Goal: Task Accomplishment & Management: Manage account settings

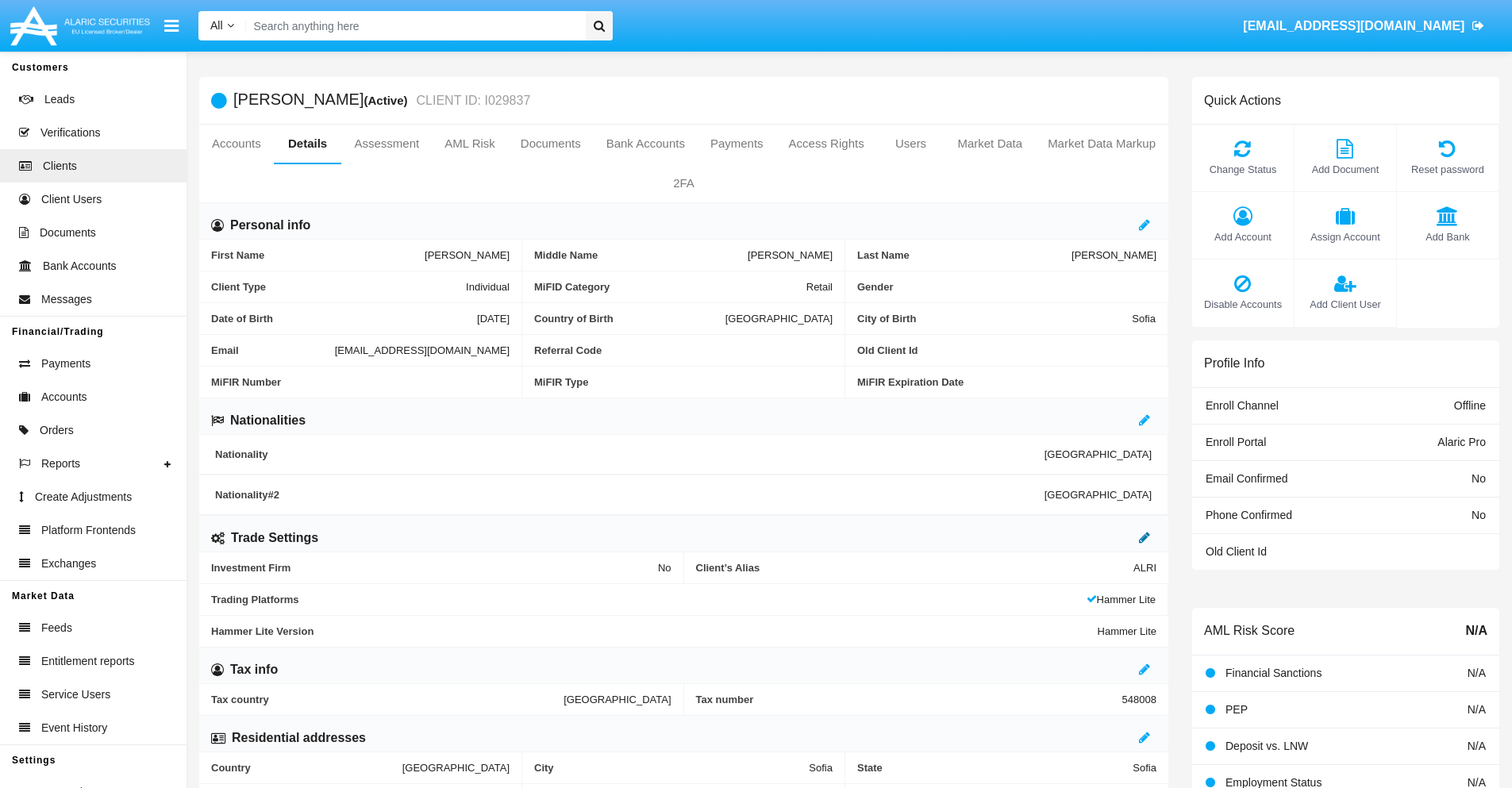
click at [1145, 537] on icon at bounding box center [1144, 537] width 11 height 13
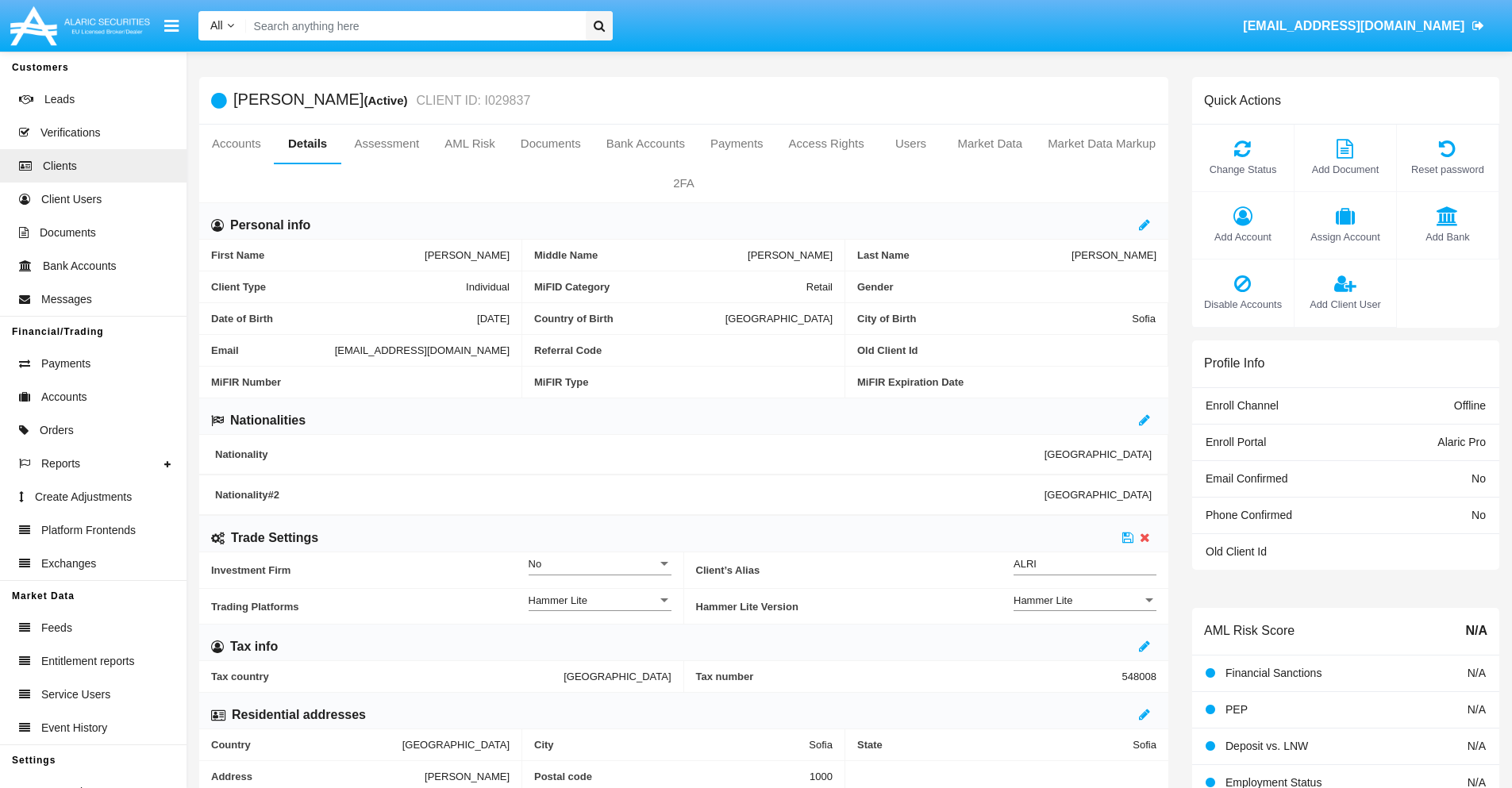
click at [1085, 600] on div "Hammer Lite" at bounding box center [1078, 600] width 129 height 13
click at [1085, 609] on span "Hammer Lite Plus" at bounding box center [1085, 609] width 143 height 31
click at [1128, 537] on icon at bounding box center [1127, 537] width 11 height 13
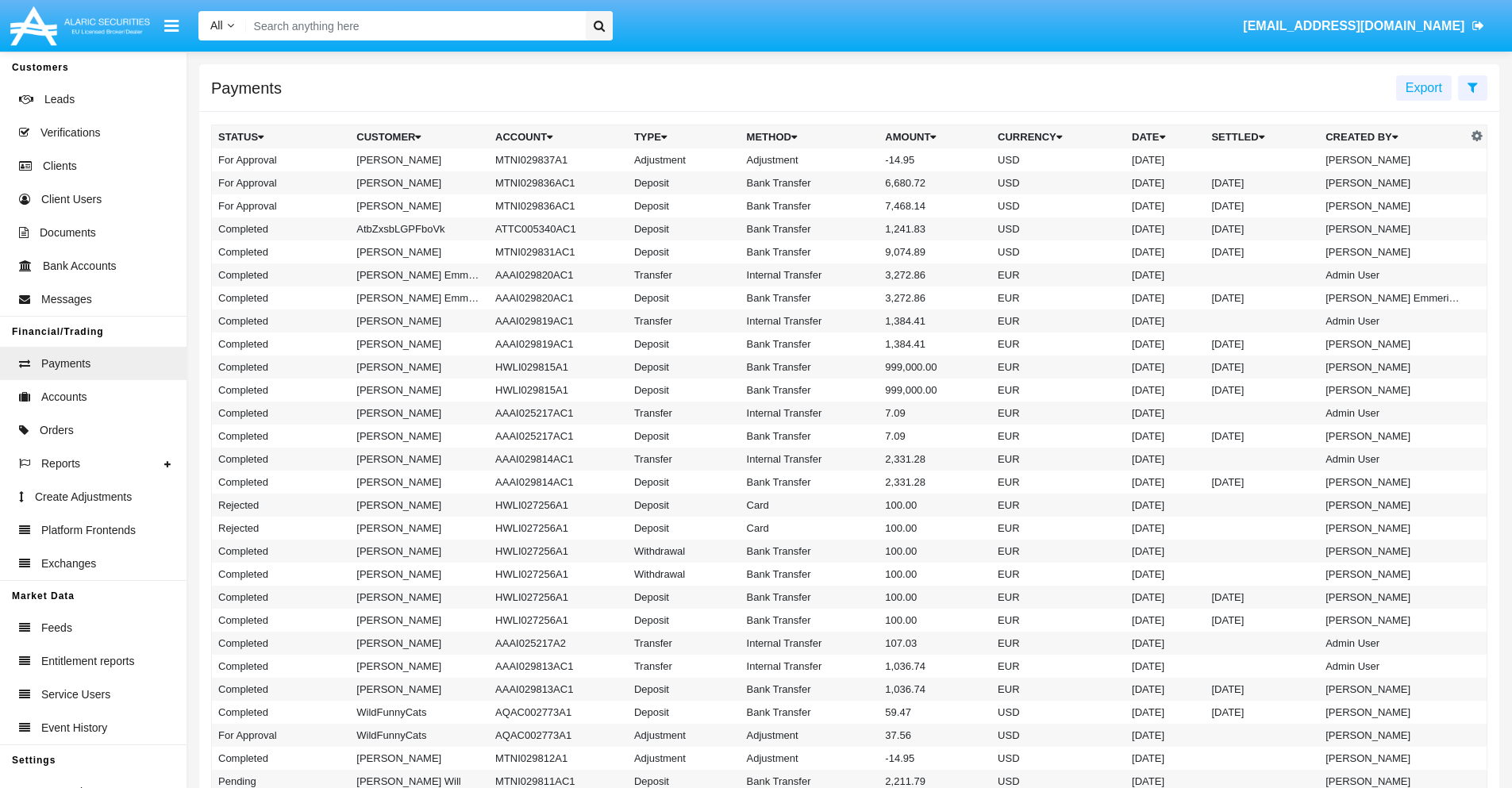
click at [551, 160] on td "MTNI029837A1" at bounding box center [558, 159] width 139 height 23
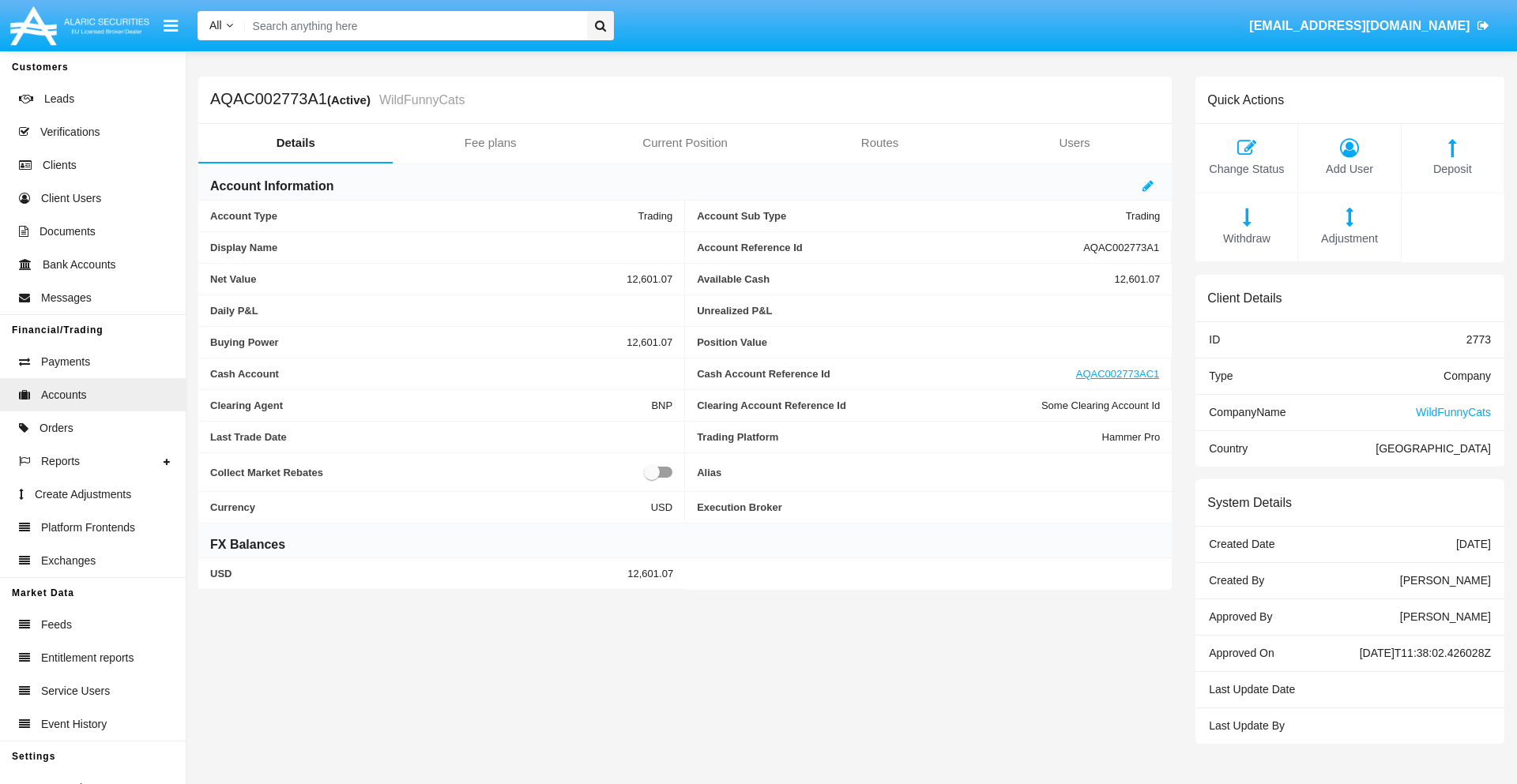
click at [1349, 239] on span "Adjustment" at bounding box center [1349, 239] width 86 height 18
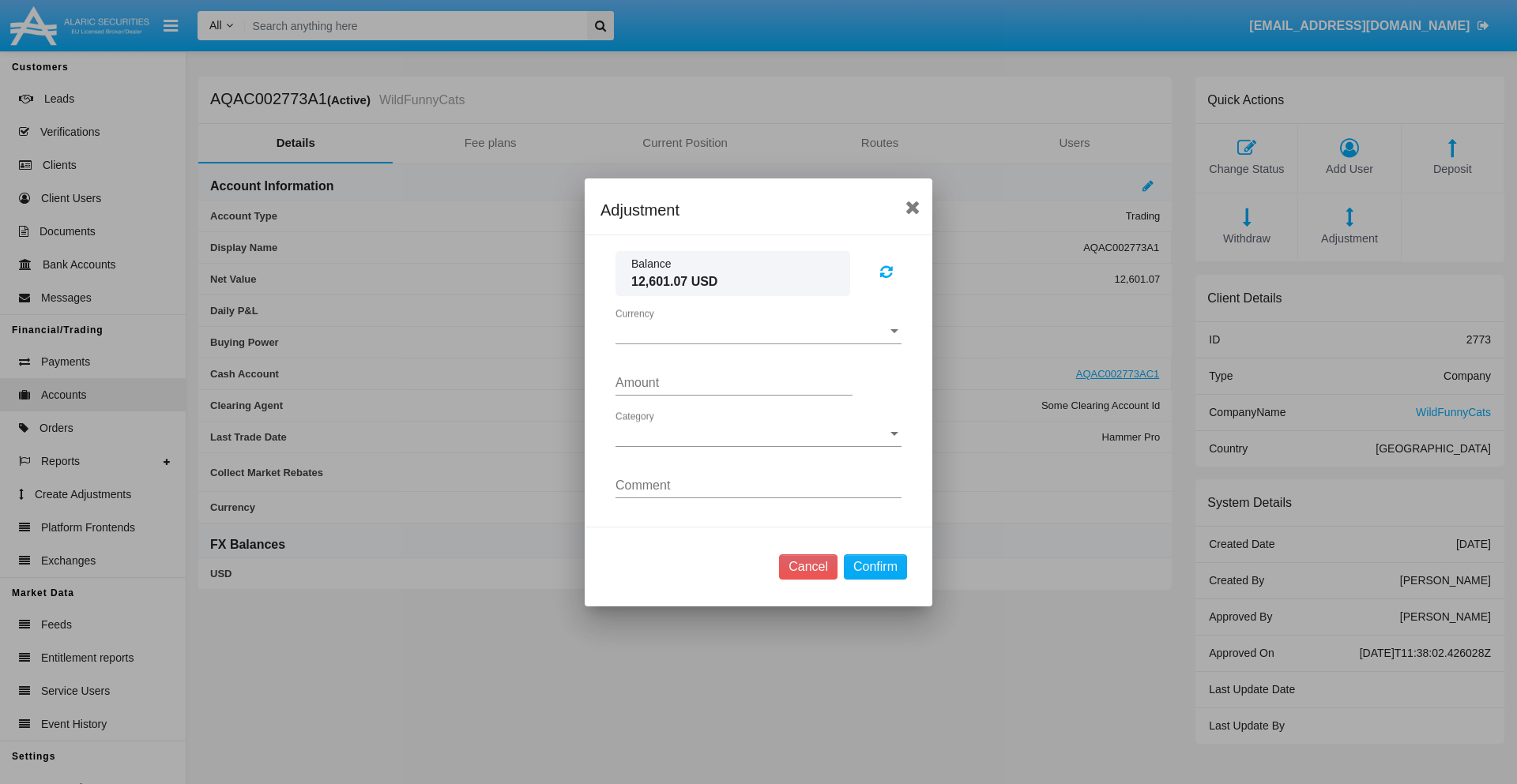
click at [758, 331] on span "Currency" at bounding box center [751, 332] width 271 height 14
click at [758, 343] on span "USD" at bounding box center [758, 343] width 286 height 38
click at [758, 434] on span "Category" at bounding box center [751, 434] width 271 height 14
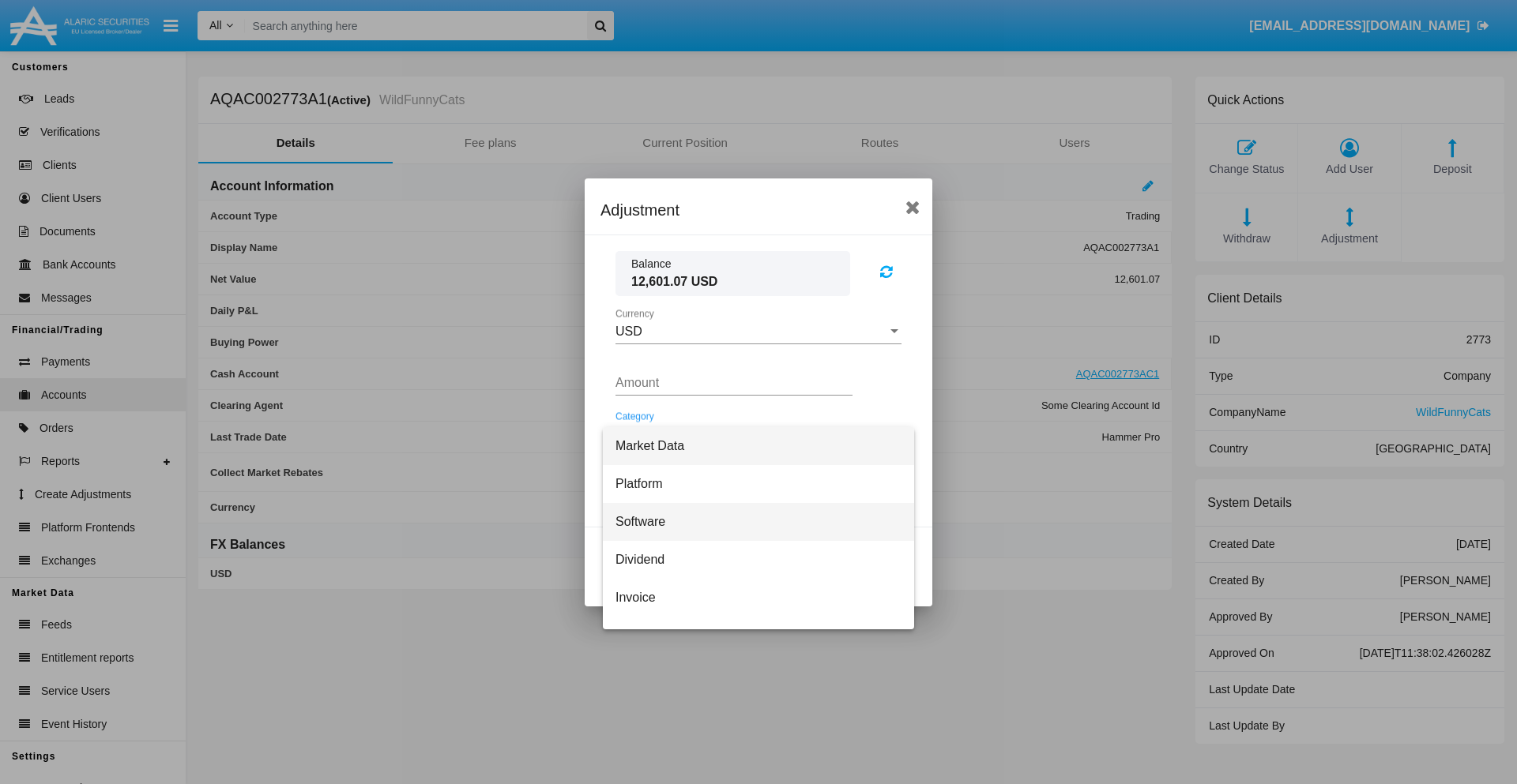
click at [752, 521] on span "Software" at bounding box center [758, 522] width 286 height 38
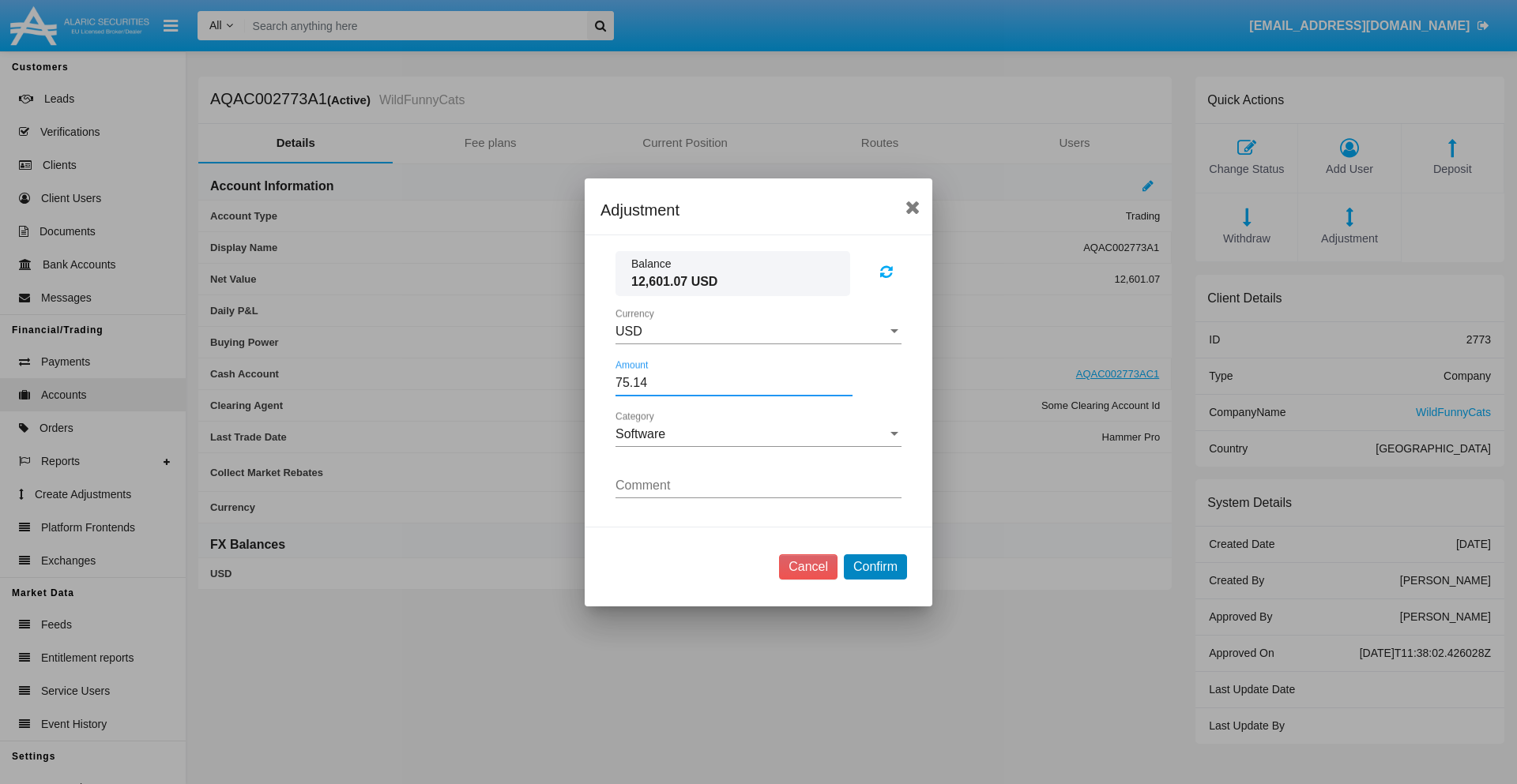
click at [875, 566] on button "Confirm" at bounding box center [875, 567] width 63 height 25
type input "75.1400"
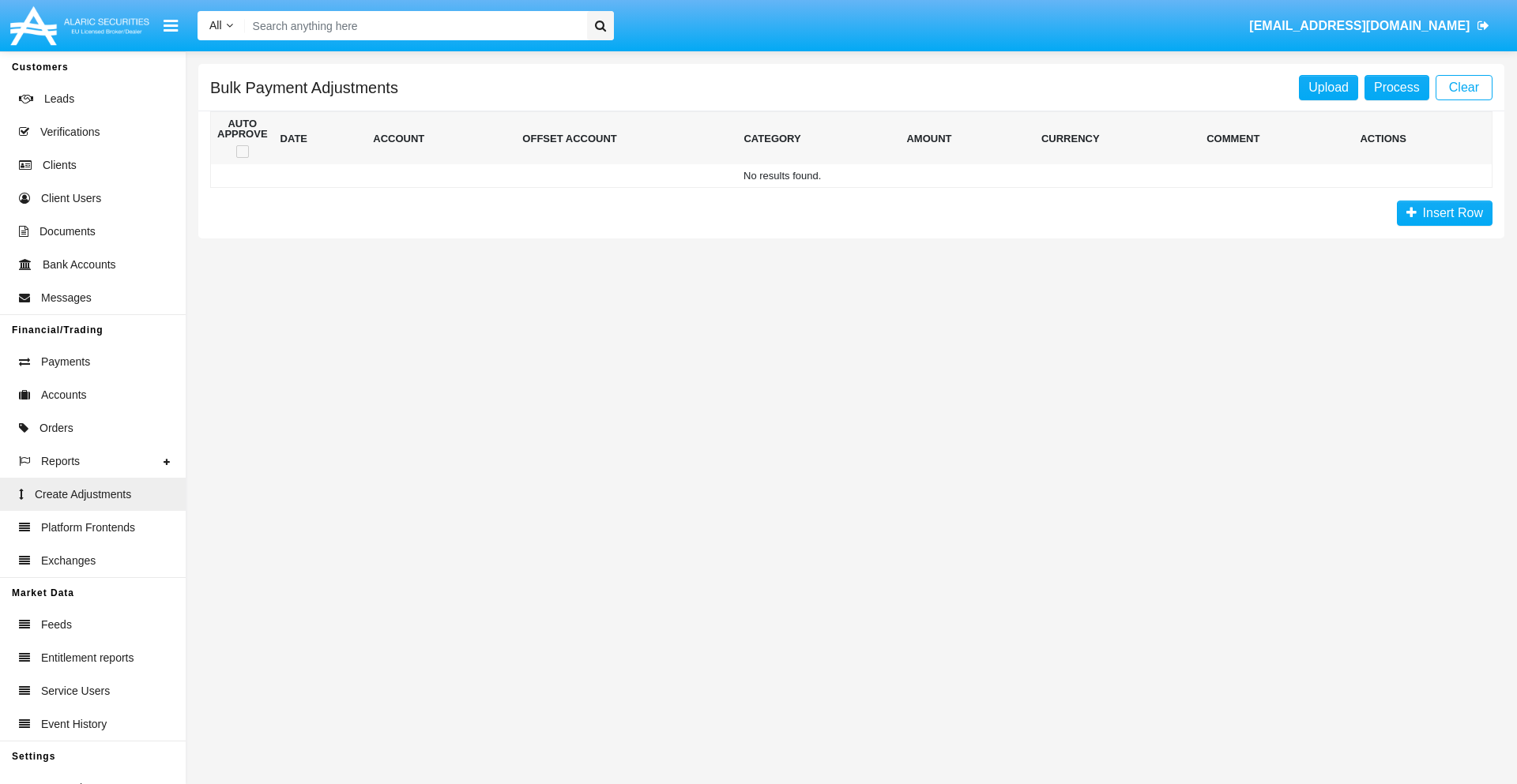
click at [1444, 214] on span "Insert Row" at bounding box center [1449, 213] width 66 height 13
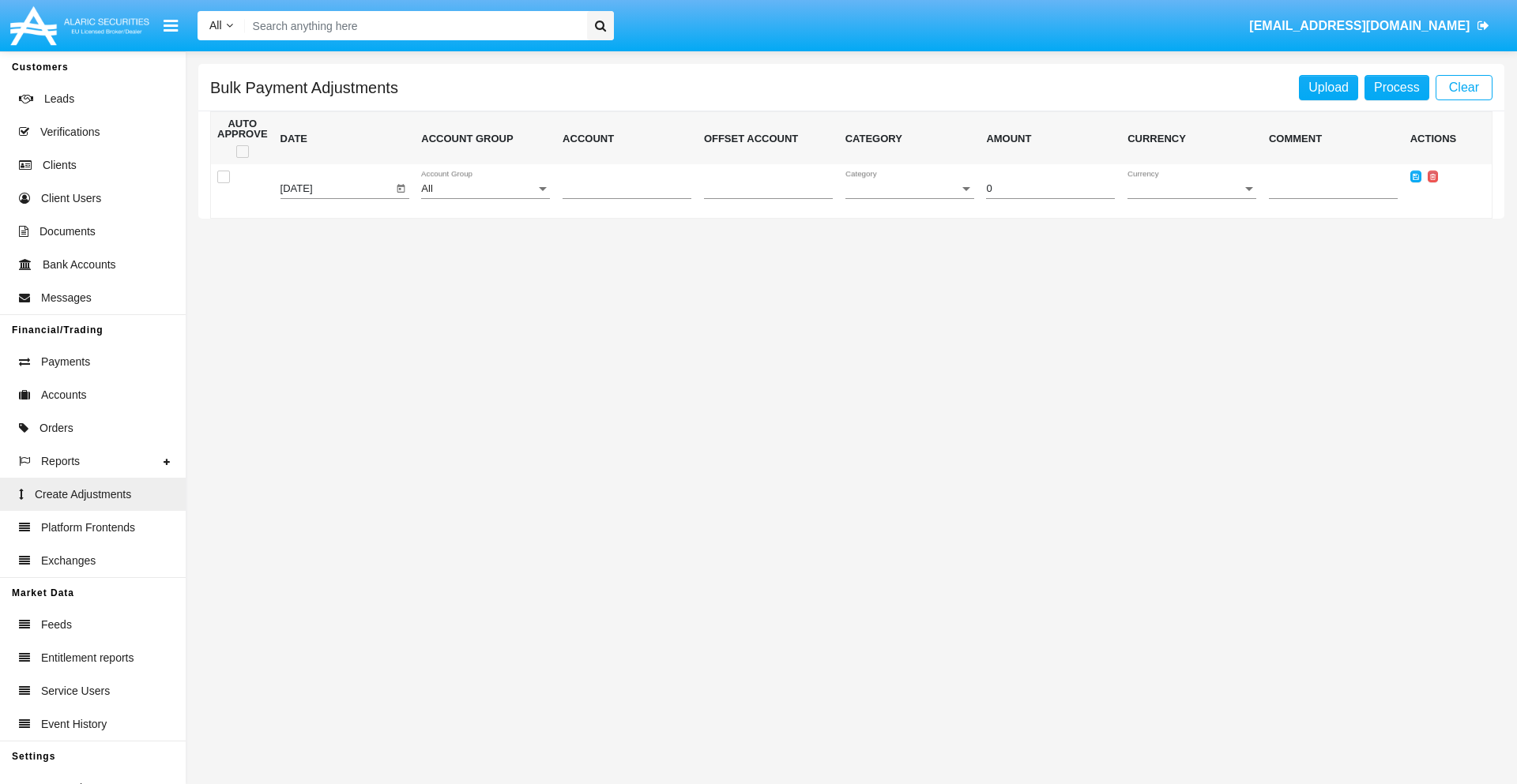
click at [485, 188] on div "All" at bounding box center [478, 189] width 115 height 12
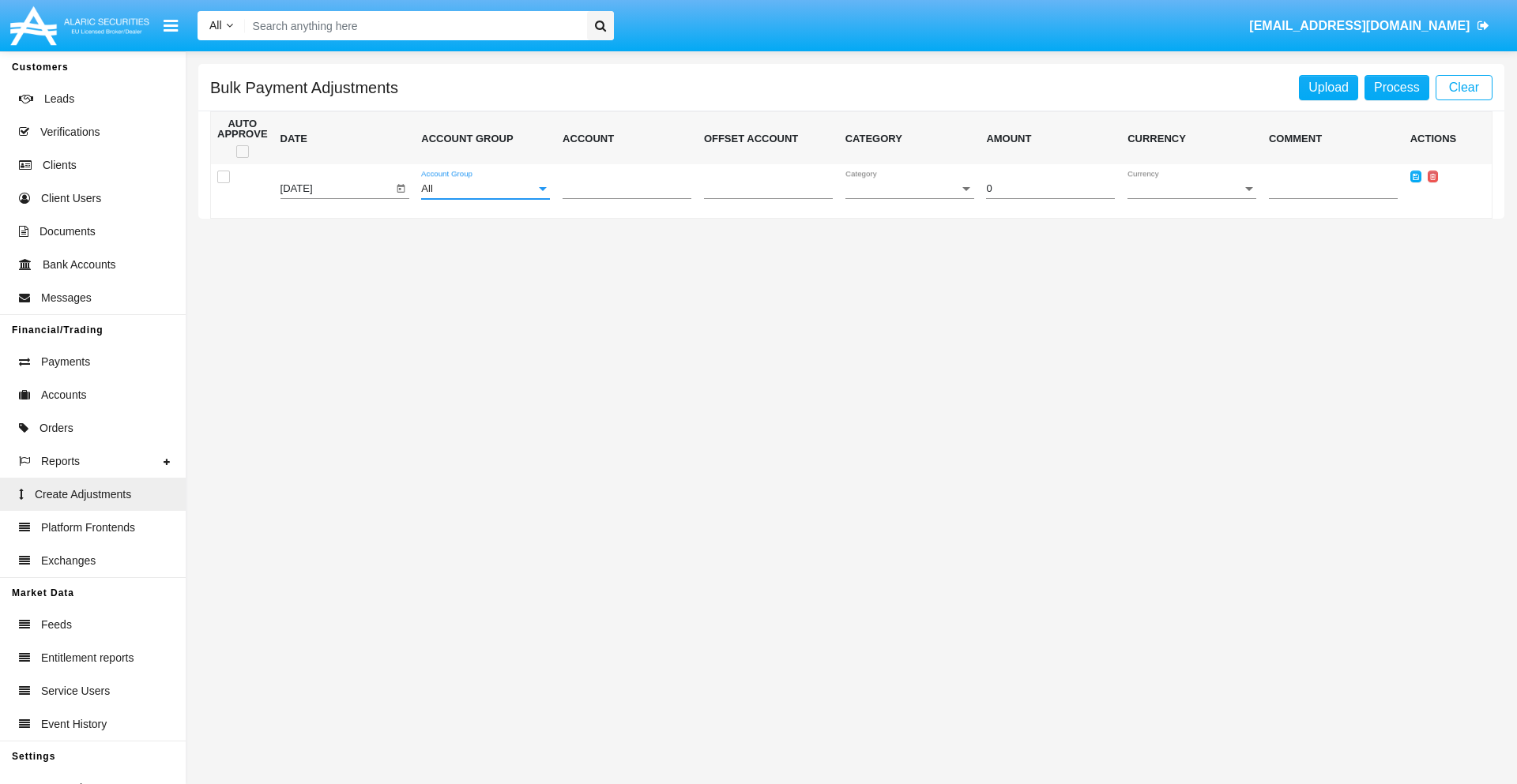
scroll to position [1492, 0]
click at [627, 188] on span "Account" at bounding box center [619, 189] width 115 height 12
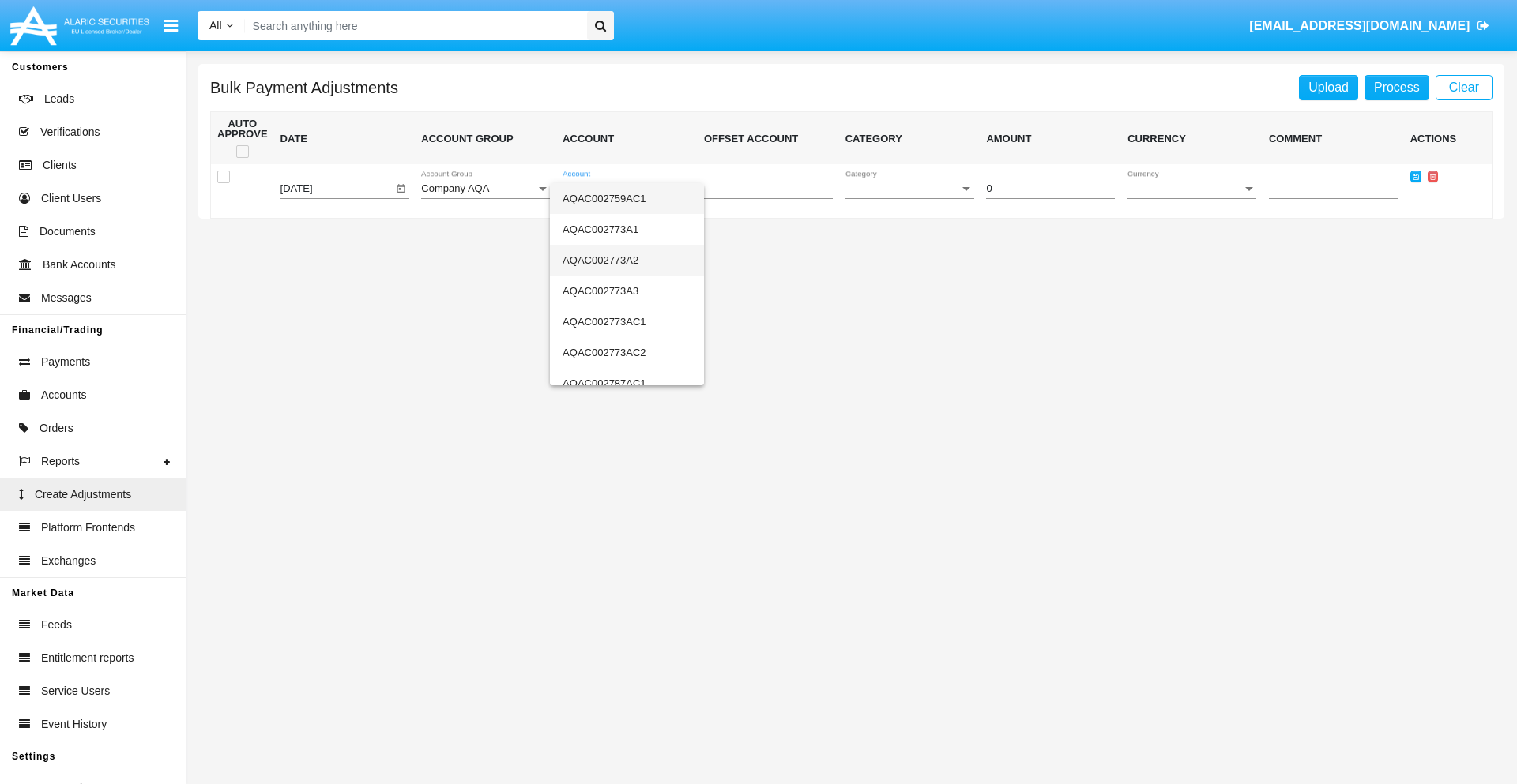
click at [620, 260] on span "AQAC002773A2" at bounding box center [627, 260] width 129 height 31
click at [909, 188] on span "Category" at bounding box center [902, 189] width 115 height 12
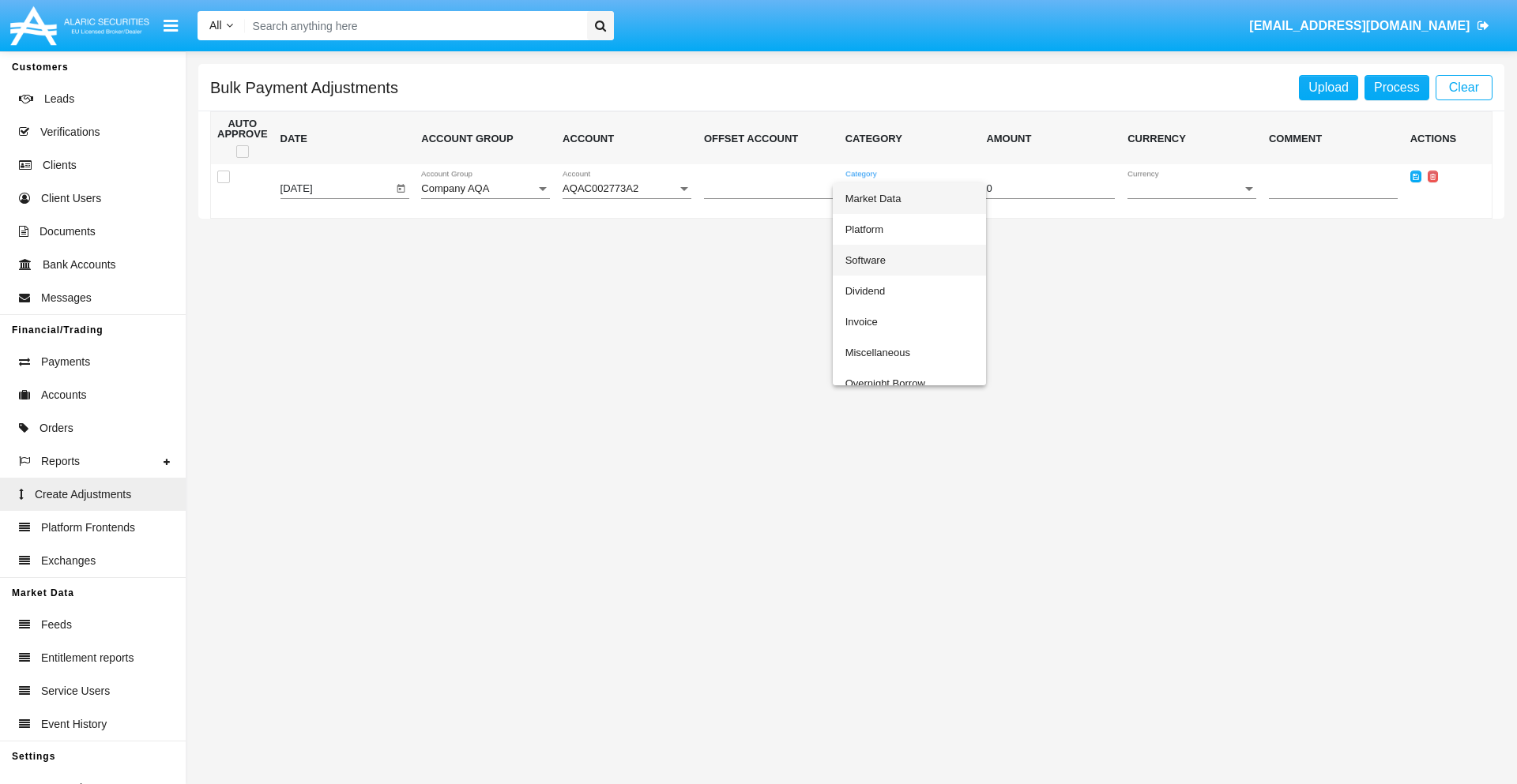
click at [906, 260] on span "Software" at bounding box center [910, 260] width 129 height 31
type input "-68.0"
click at [1191, 188] on span "Currency" at bounding box center [1184, 189] width 115 height 12
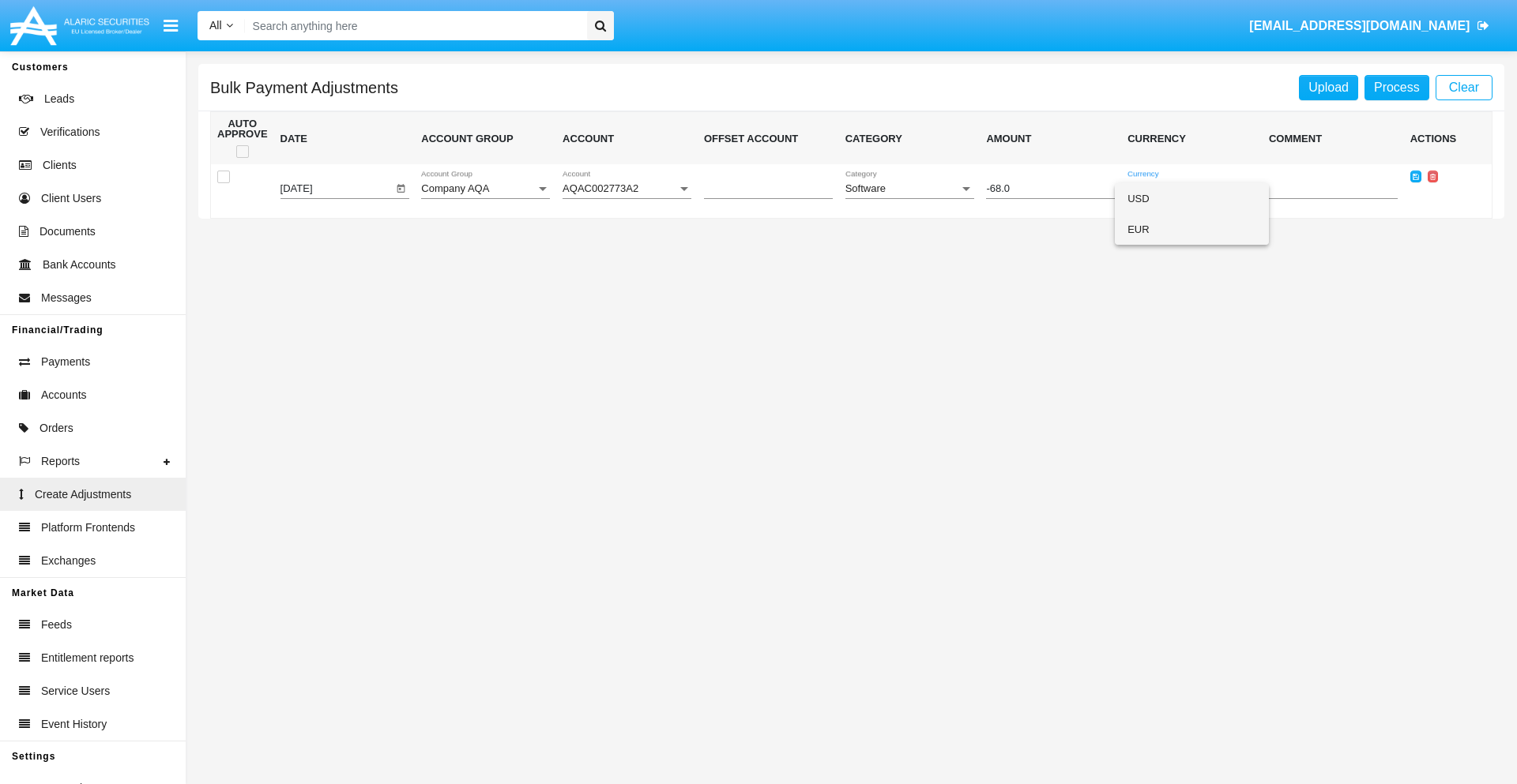
click at [1191, 229] on span "EUR" at bounding box center [1192, 230] width 129 height 31
click at [1415, 176] on icon at bounding box center [1416, 177] width 7 height 7
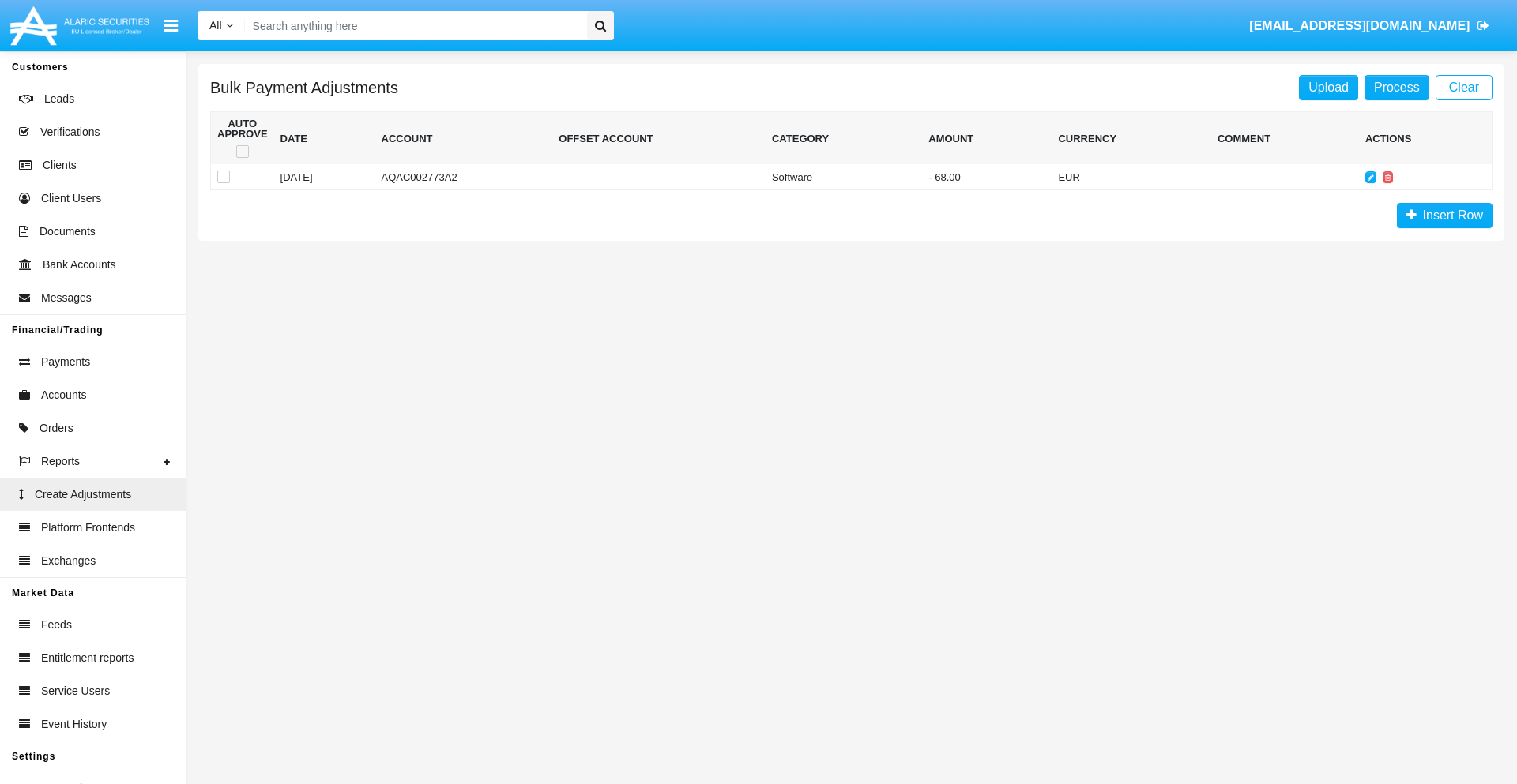
click at [242, 152] on span at bounding box center [242, 152] width 13 height 13
click at [242, 158] on input "checkbox" at bounding box center [242, 158] width 1 height 1
checkbox input "true"
click at [1396, 87] on link "Process" at bounding box center [1396, 88] width 64 height 25
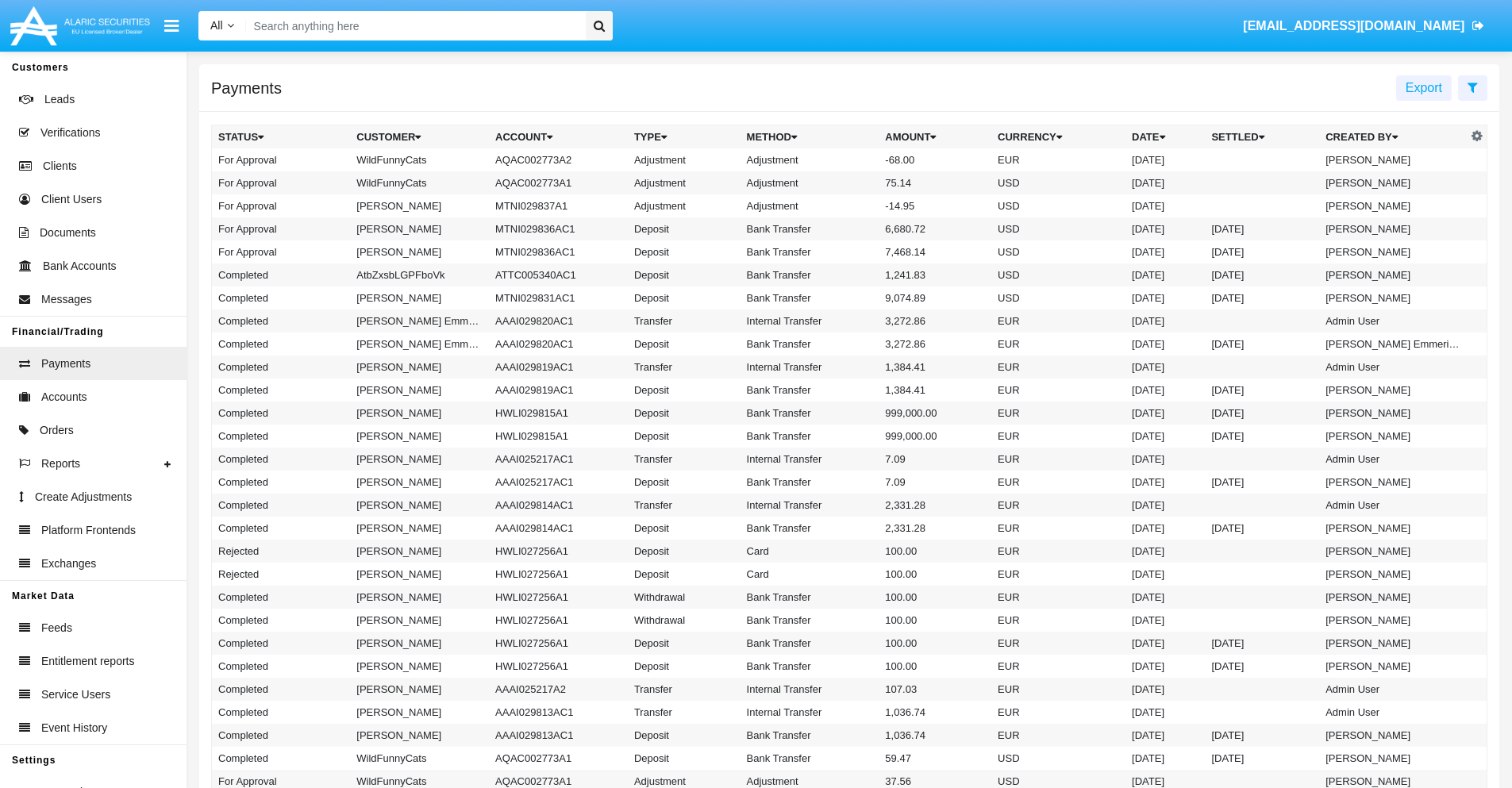
click at [849, 160] on td "Adjustment" at bounding box center [810, 159] width 139 height 23
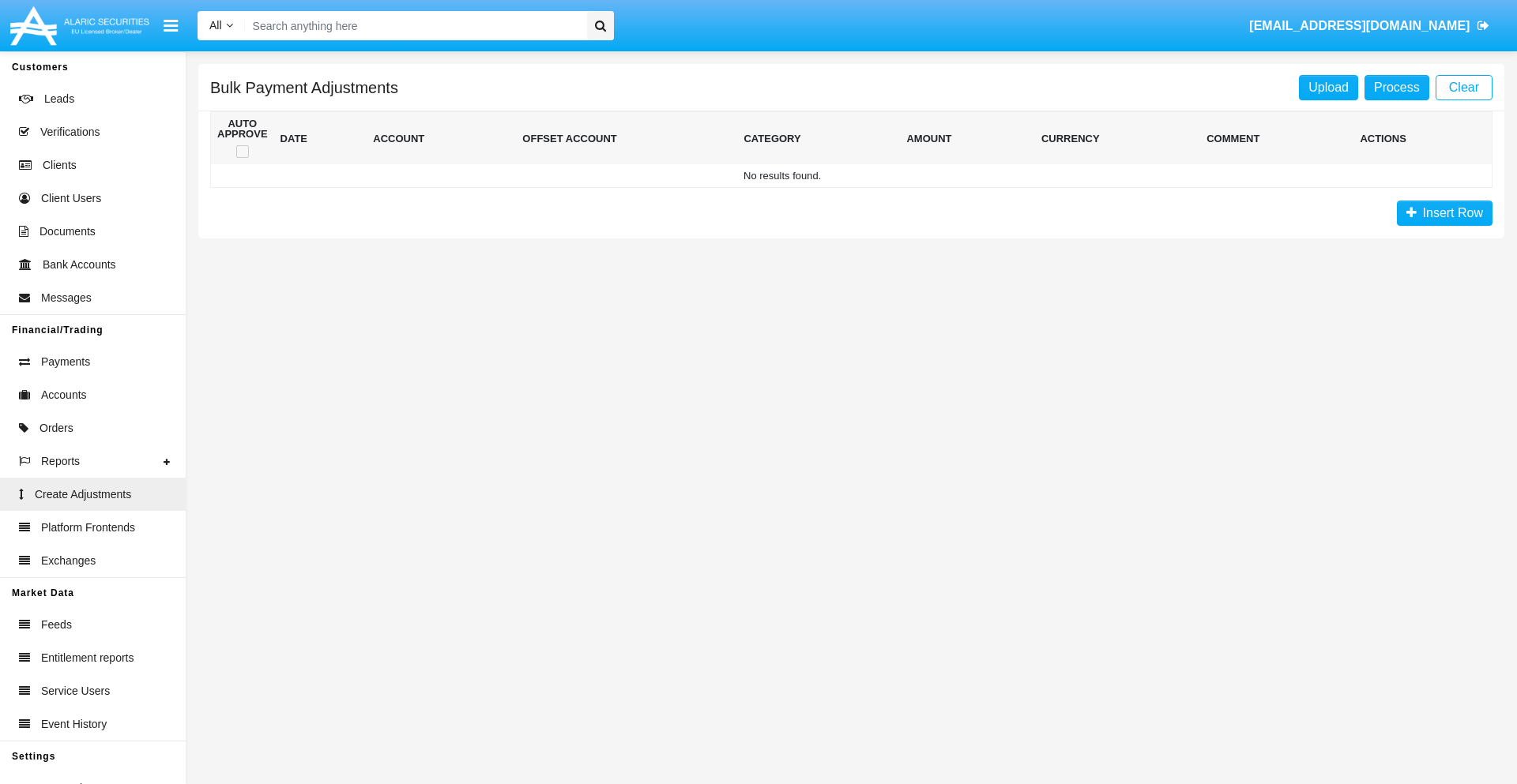
click at [1444, 214] on span "Insert Row" at bounding box center [1449, 213] width 66 height 13
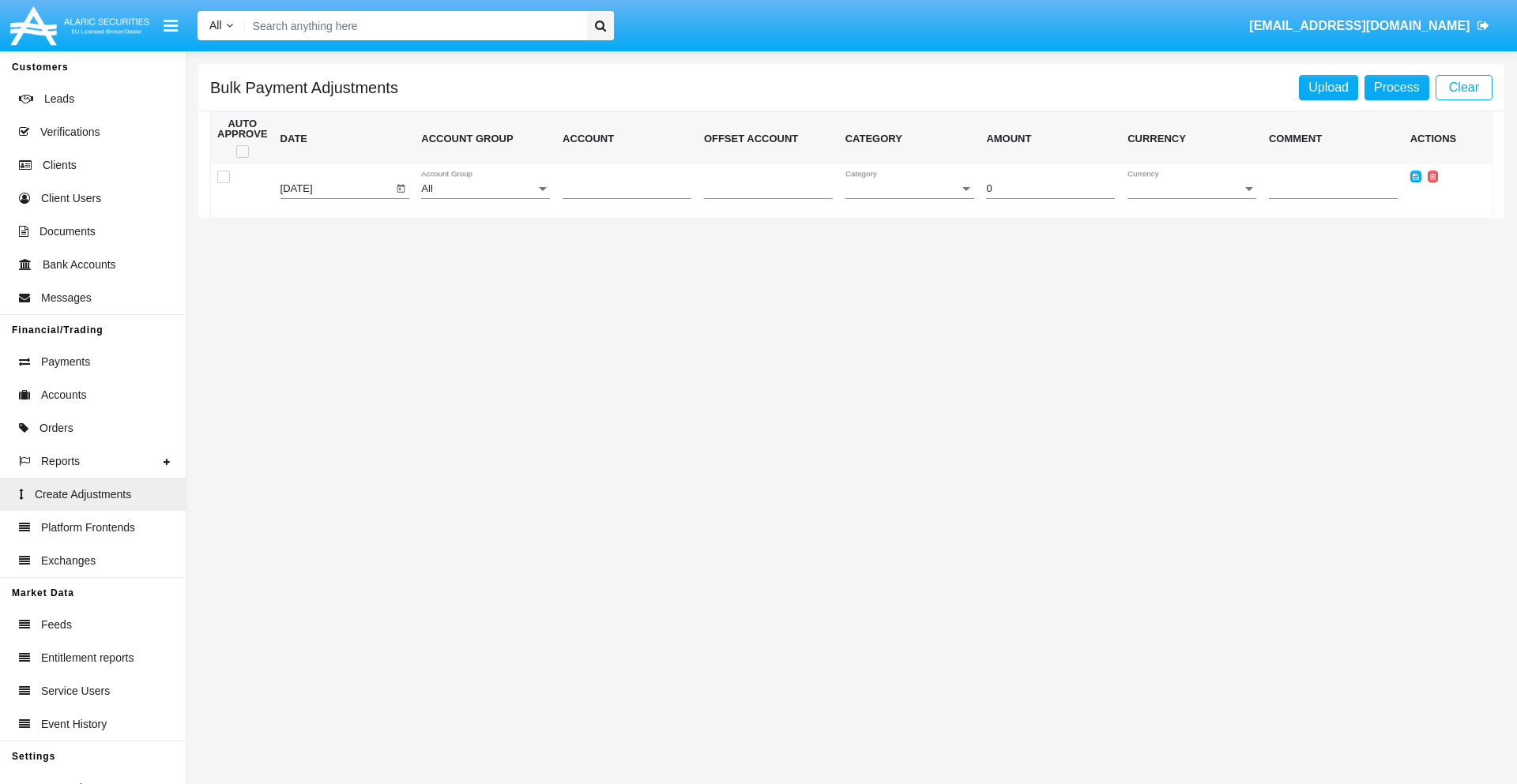
click at [485, 188] on div "All" at bounding box center [478, 189] width 115 height 12
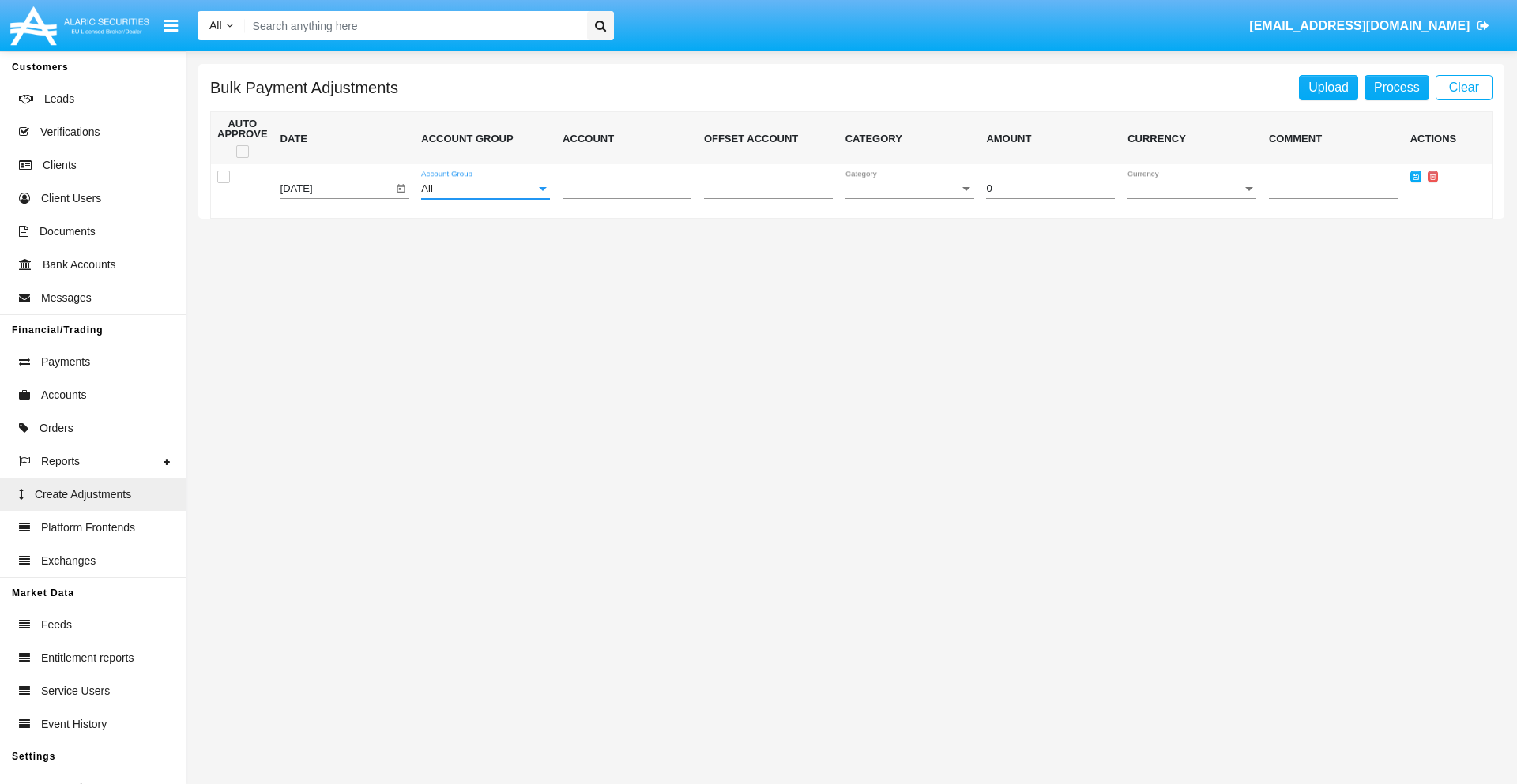
scroll to position [1492, 0]
click at [627, 188] on span "Account" at bounding box center [619, 189] width 115 height 12
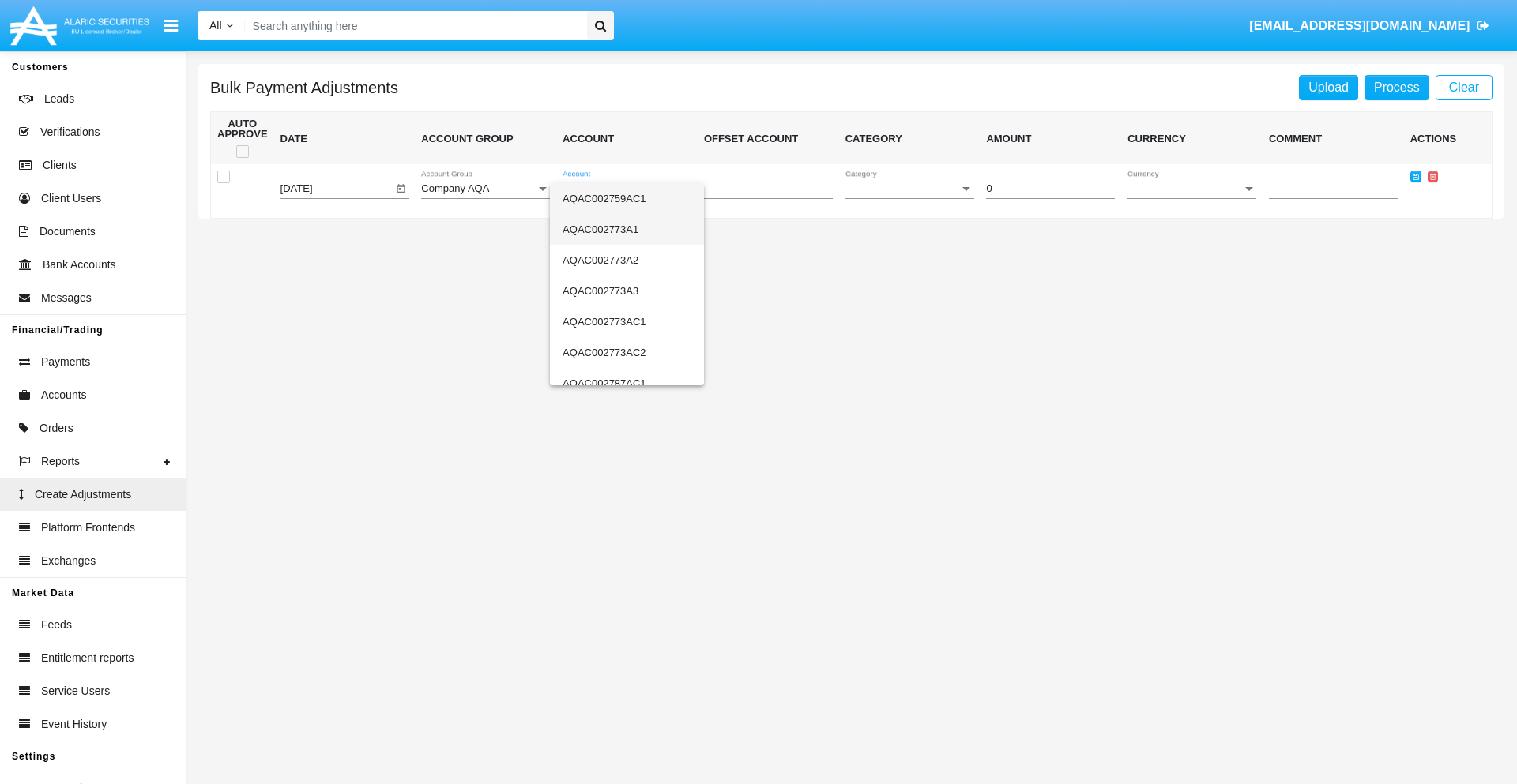
click at [620, 229] on span "AQAC002773A1" at bounding box center [627, 230] width 129 height 31
click at [909, 188] on span "Category" at bounding box center [902, 189] width 115 height 12
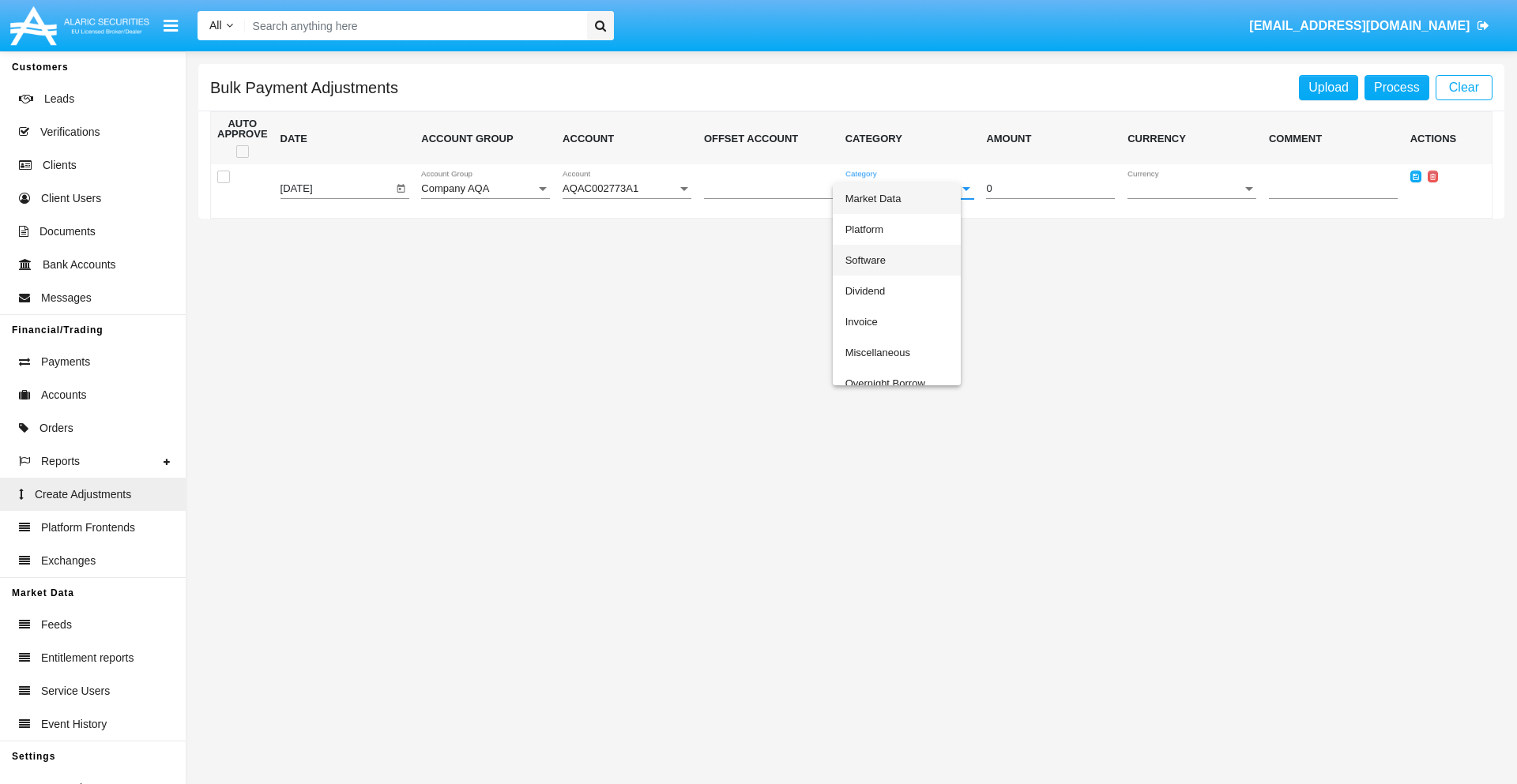
click at [906, 260] on span "Software" at bounding box center [897, 260] width 104 height 31
type input "-78.93"
click at [1191, 188] on span "Currency" at bounding box center [1184, 189] width 115 height 12
click at [1191, 199] on span "USD" at bounding box center [1192, 199] width 129 height 31
click at [1415, 176] on icon at bounding box center [1416, 177] width 7 height 7
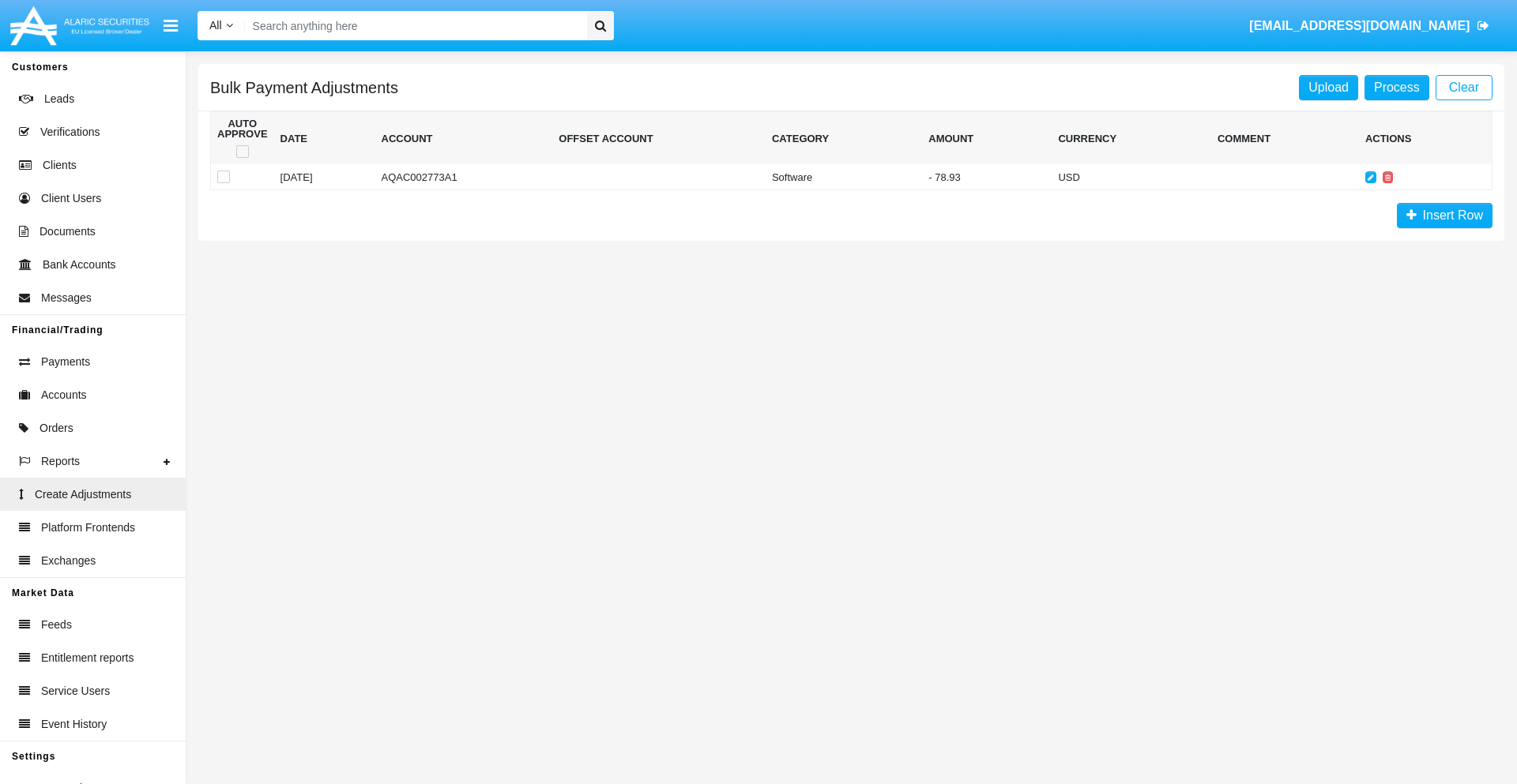
click at [242, 152] on span at bounding box center [242, 152] width 13 height 13
click at [242, 158] on input "checkbox" at bounding box center [242, 158] width 1 height 1
checkbox input "true"
click at [1396, 87] on link "Process" at bounding box center [1396, 88] width 64 height 25
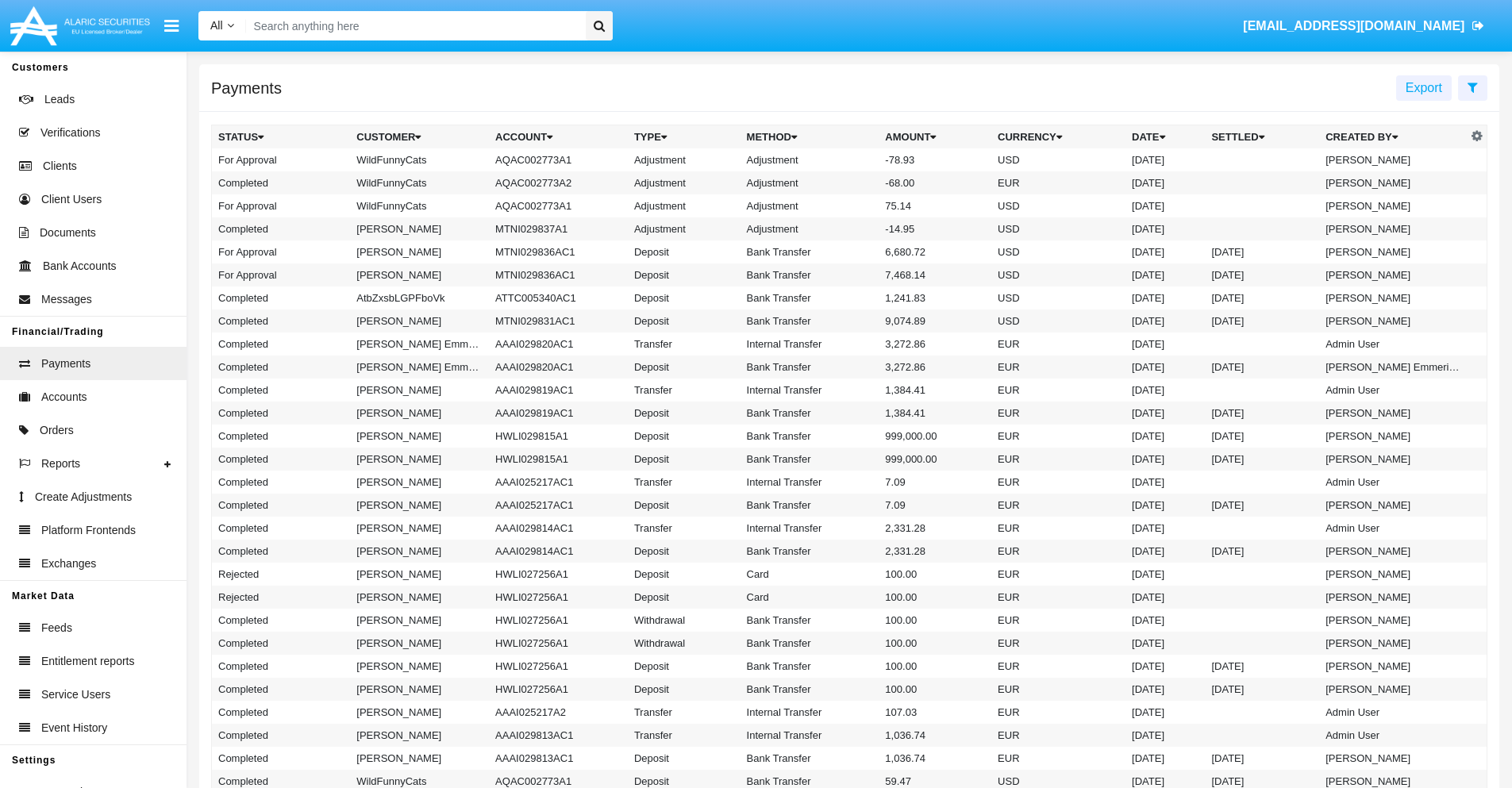
click at [849, 160] on td "Adjustment" at bounding box center [810, 159] width 139 height 23
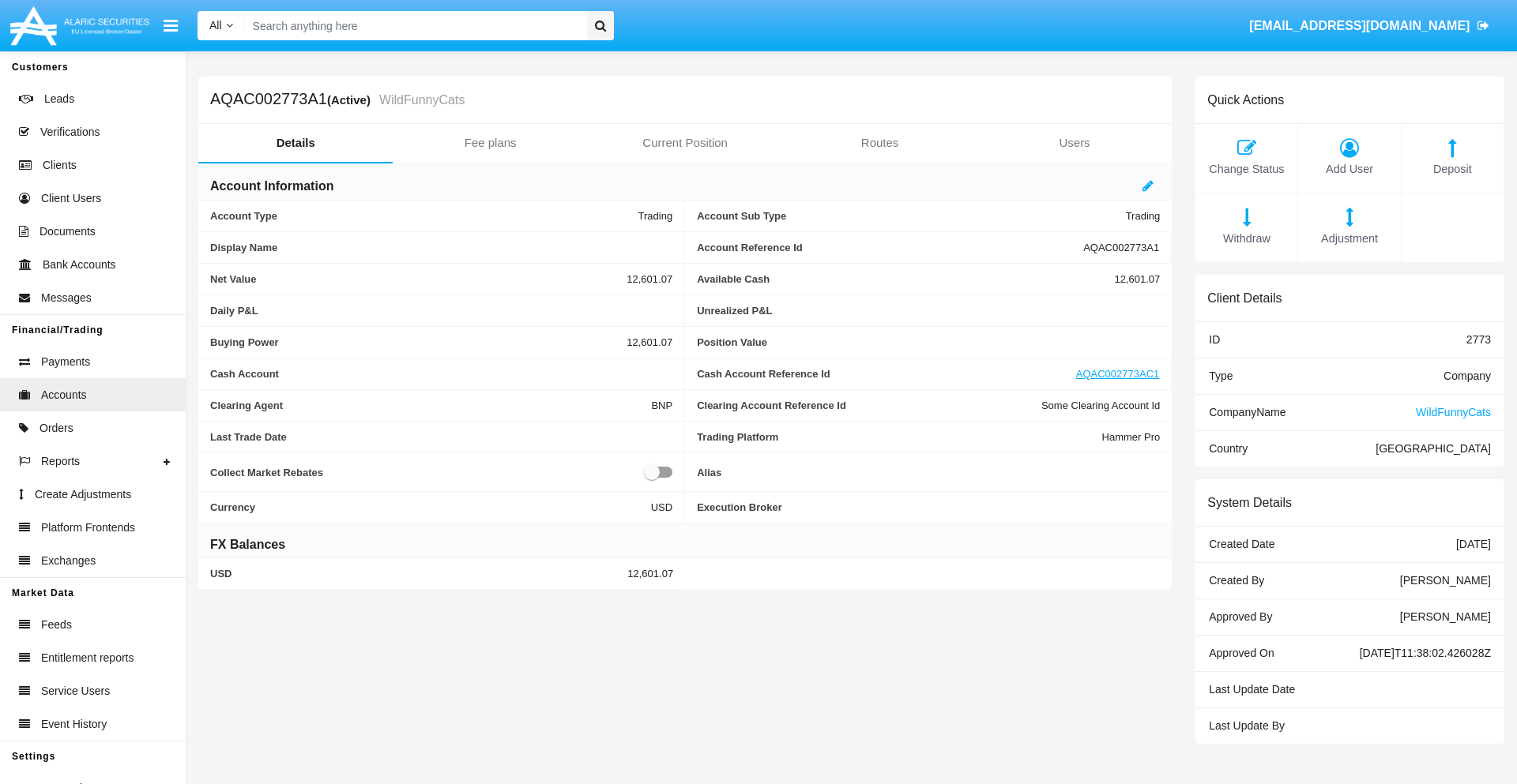
click at [1452, 169] on span "Deposit" at bounding box center [1452, 169] width 86 height 18
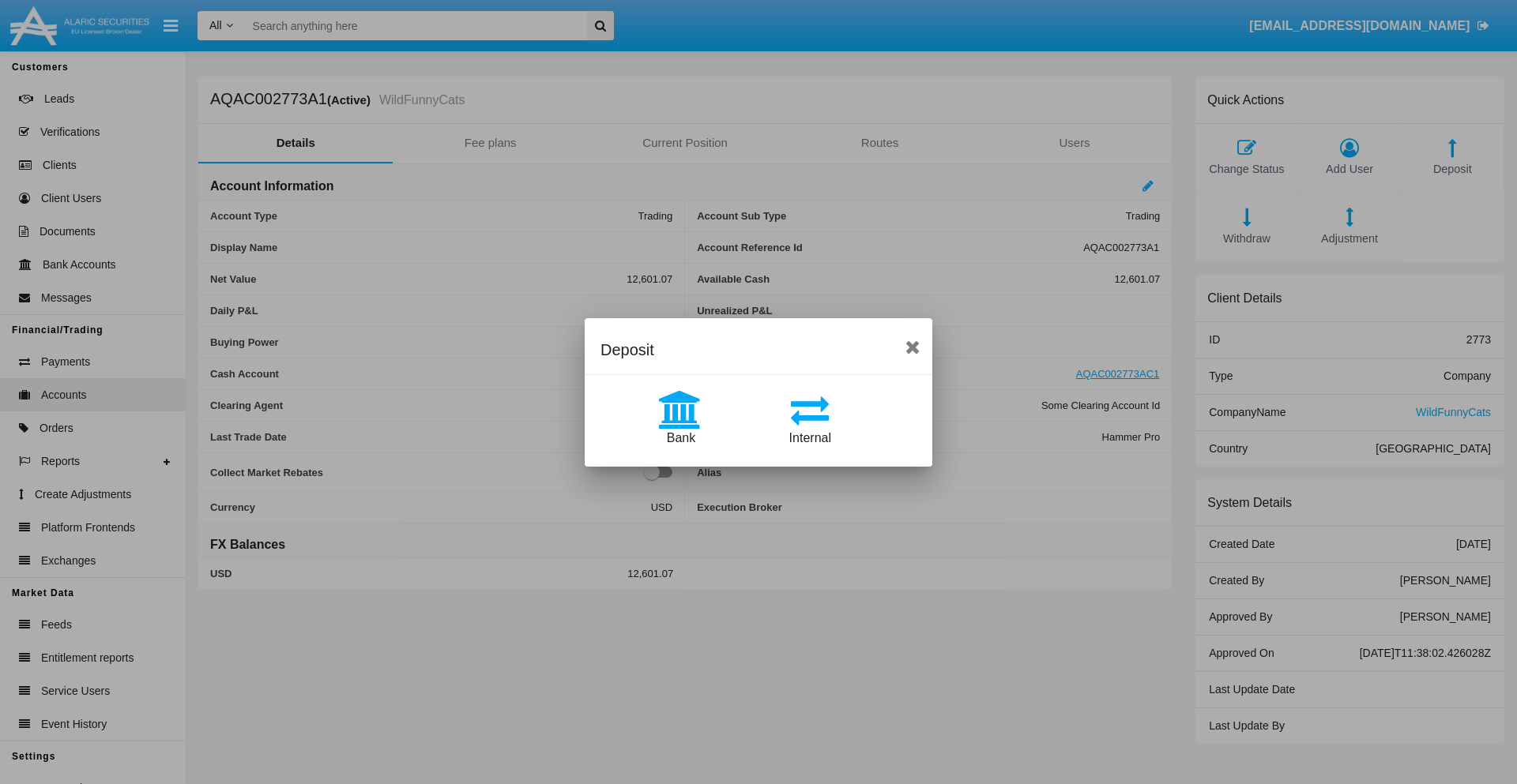
click at [680, 437] on span "Bank" at bounding box center [681, 438] width 28 height 13
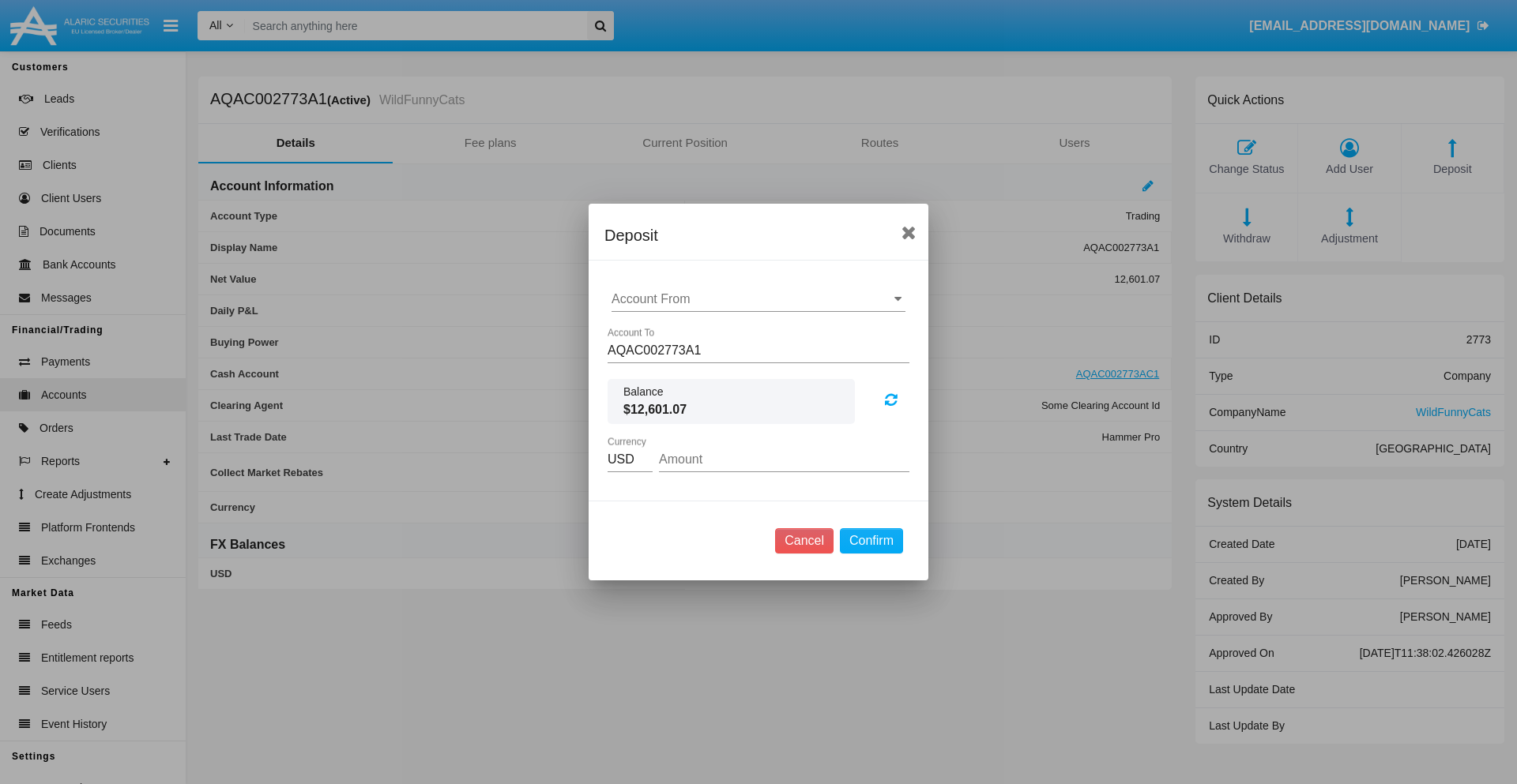
click at [758, 299] on input "Account From" at bounding box center [758, 299] width 294 height 14
click at [645, 330] on span "ACDC" at bounding box center [646, 331] width 35 height 13
type input "ACDC"
type input "24.13"
click at [870, 541] on button "Confirm" at bounding box center [870, 541] width 63 height 25
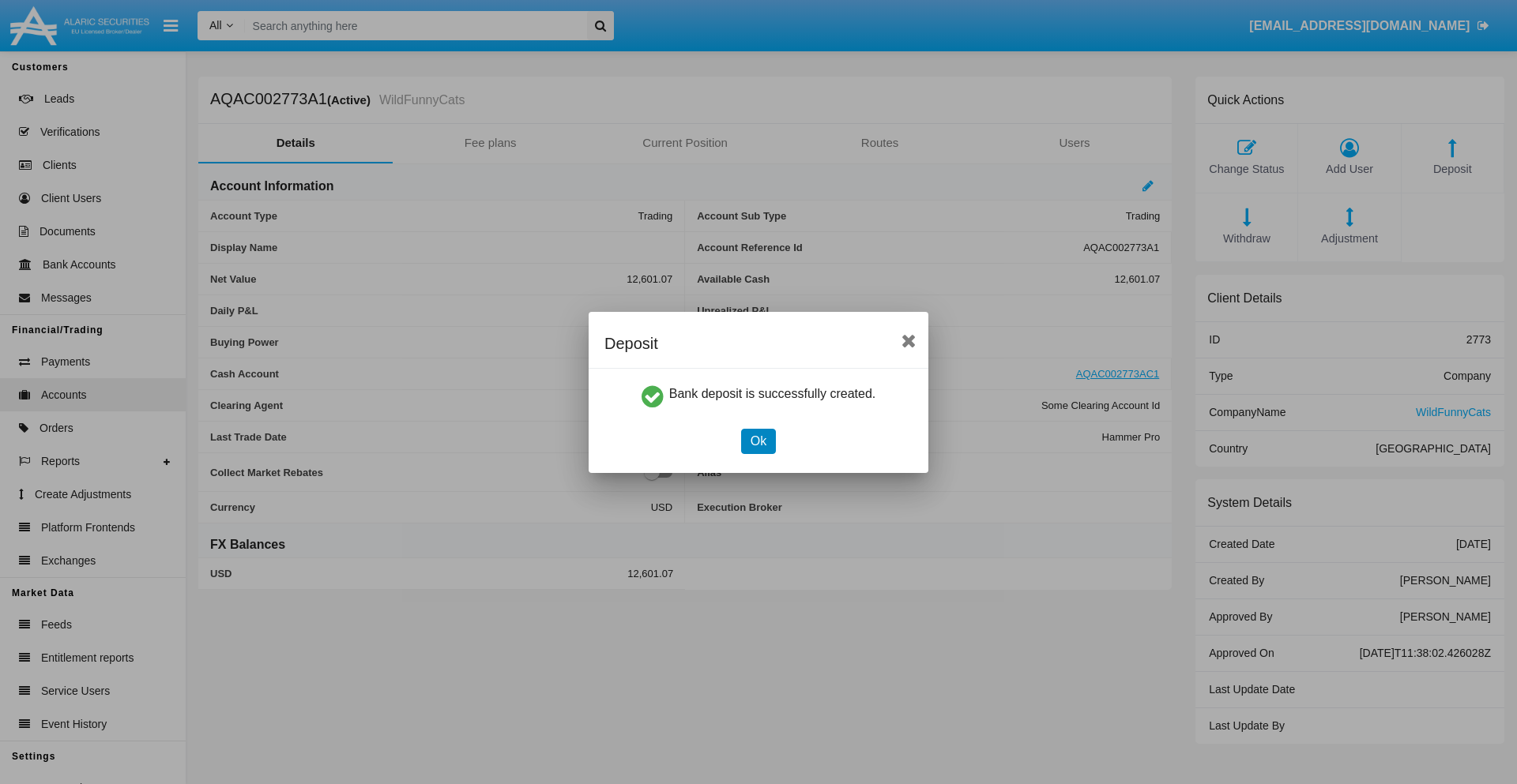
click at [757, 441] on button "Ok" at bounding box center [758, 441] width 34 height 25
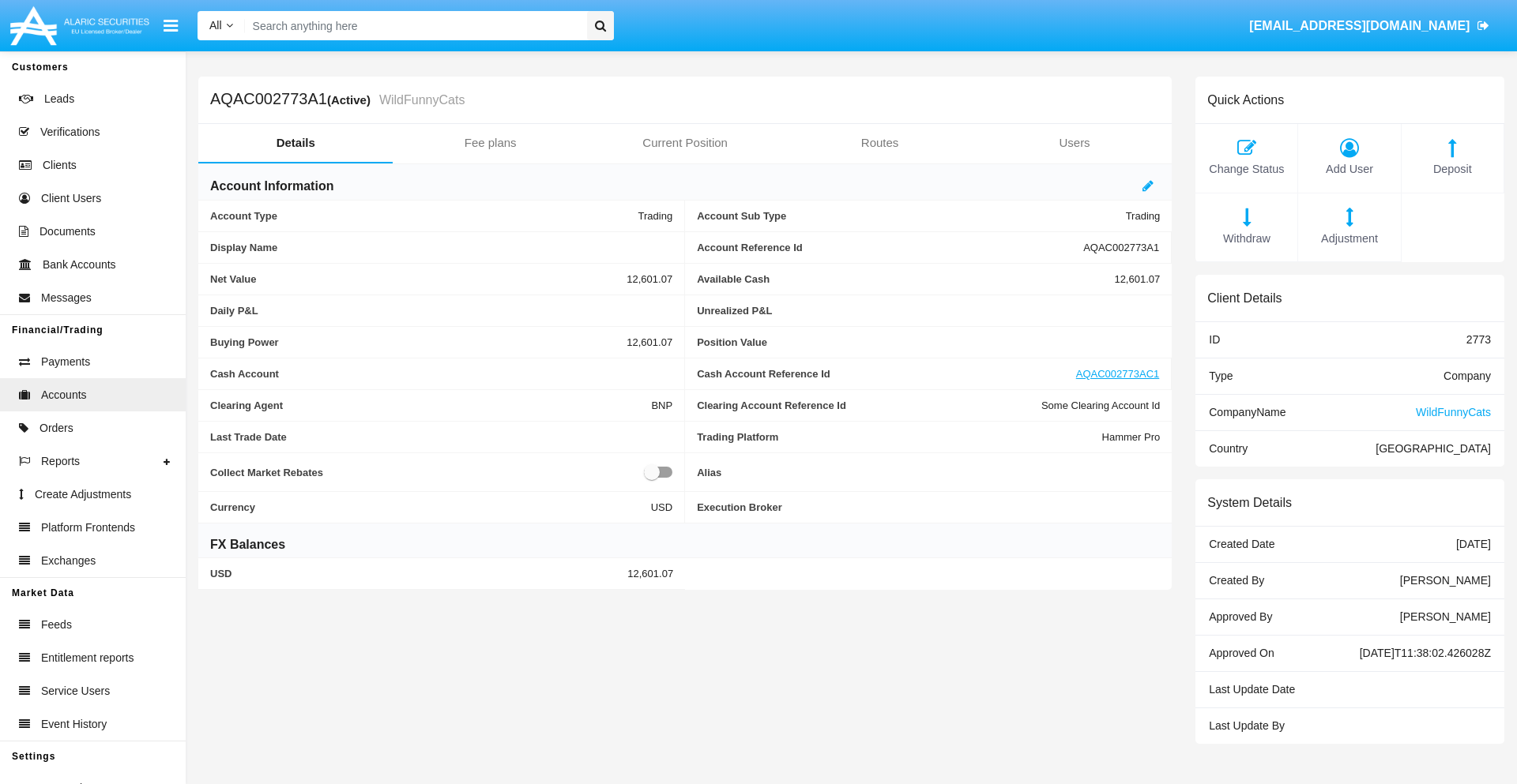
click at [1452, 169] on span "Deposit" at bounding box center [1452, 169] width 86 height 18
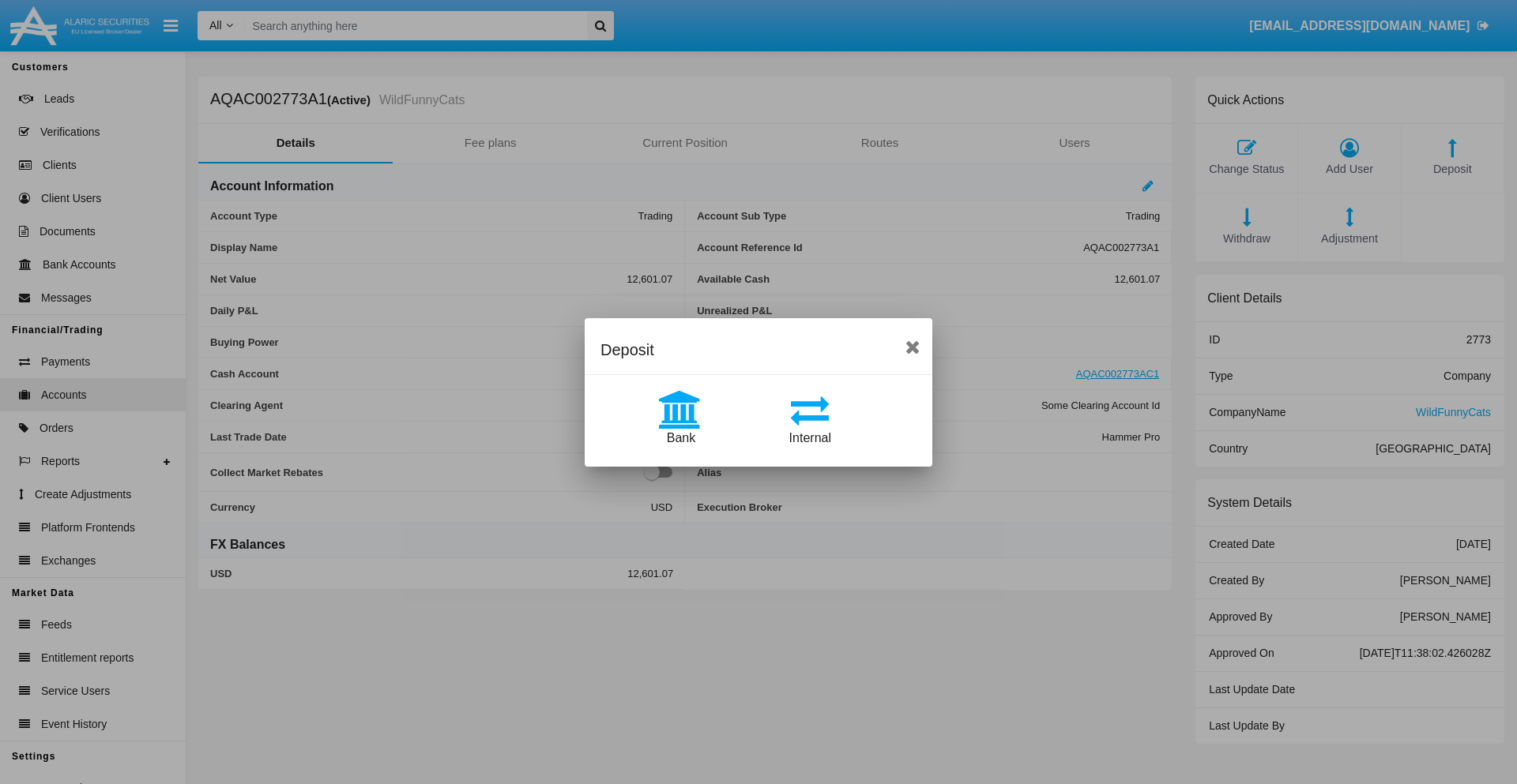
click at [810, 437] on span "Internal" at bounding box center [810, 438] width 42 height 13
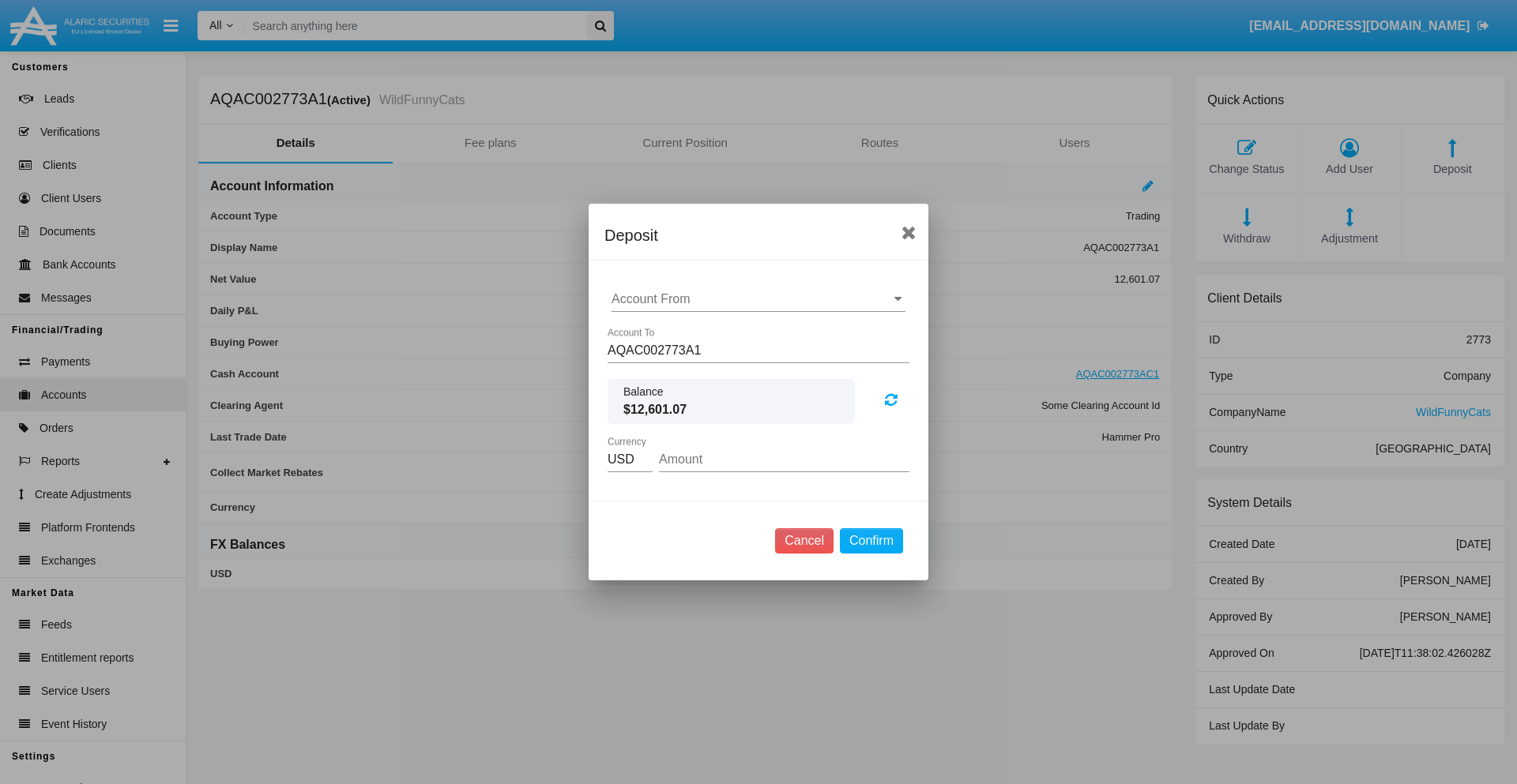
click at [758, 299] on input "Account From" at bounding box center [758, 299] width 294 height 14
click at [679, 368] on span "AQAC002773AC1" at bounding box center [679, 369] width 103 height 13
type input "AQAC002773AC1"
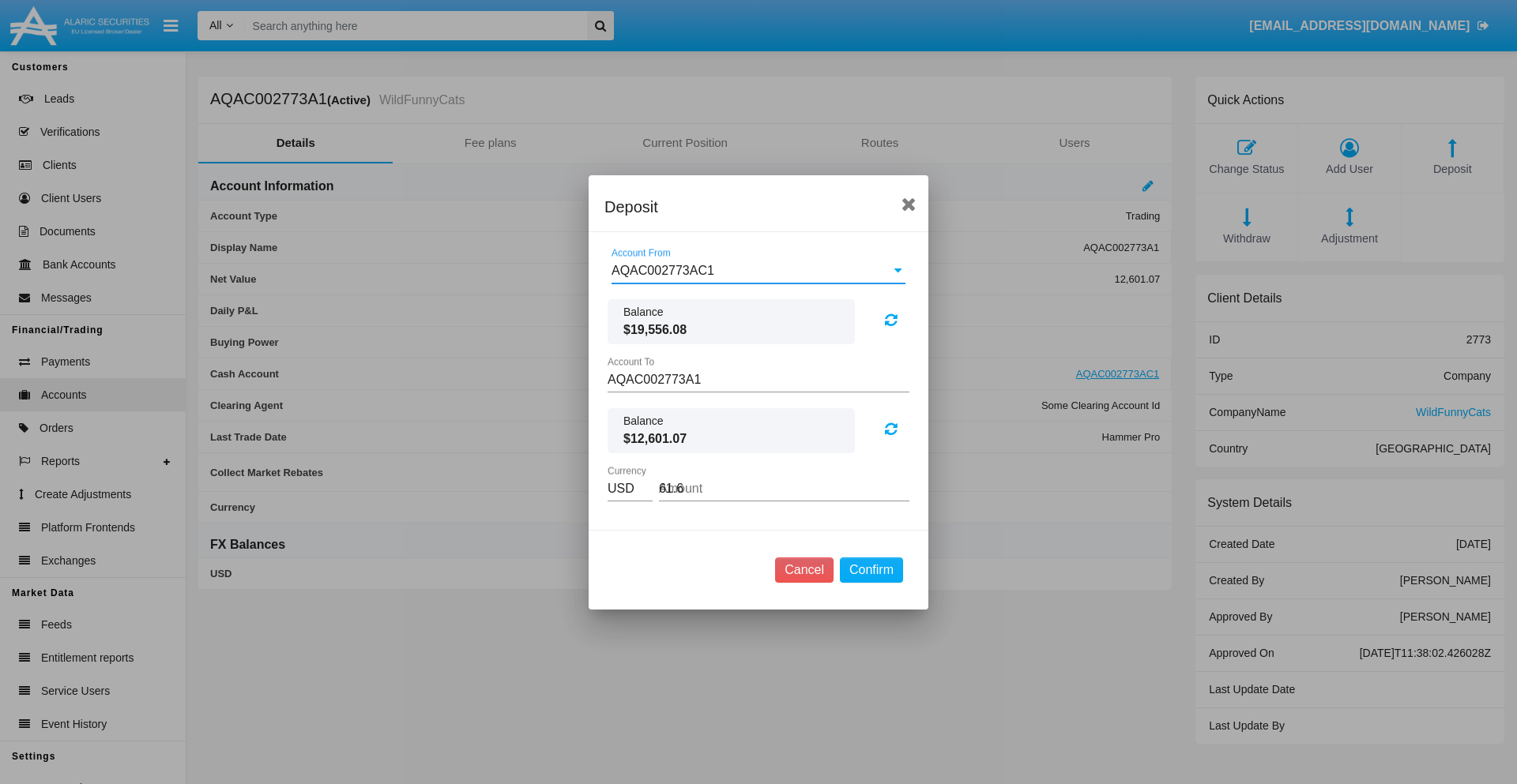
type input "61.63"
click at [870, 570] on button "Confirm" at bounding box center [870, 570] width 63 height 25
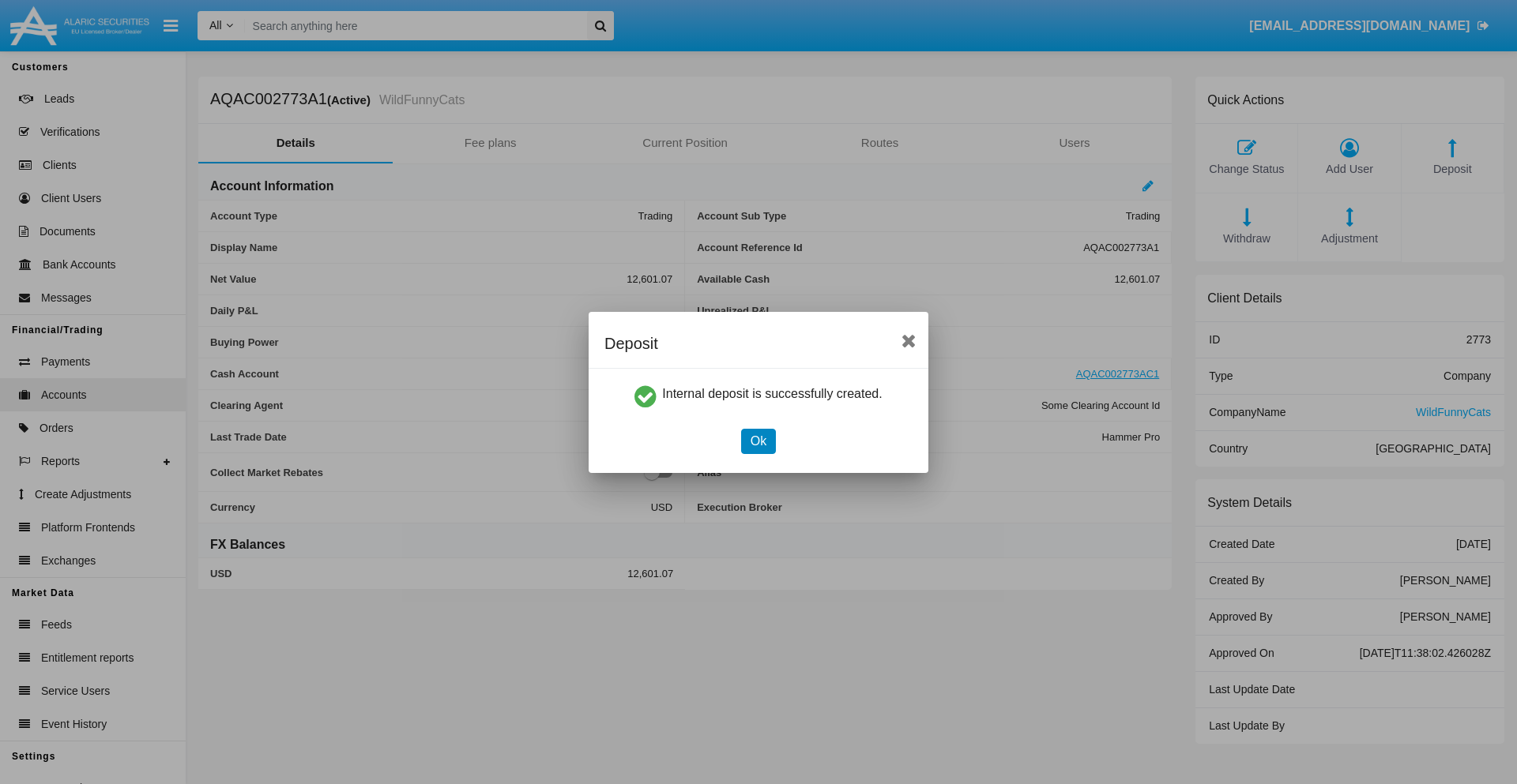
click at [757, 441] on button "Ok" at bounding box center [758, 441] width 34 height 25
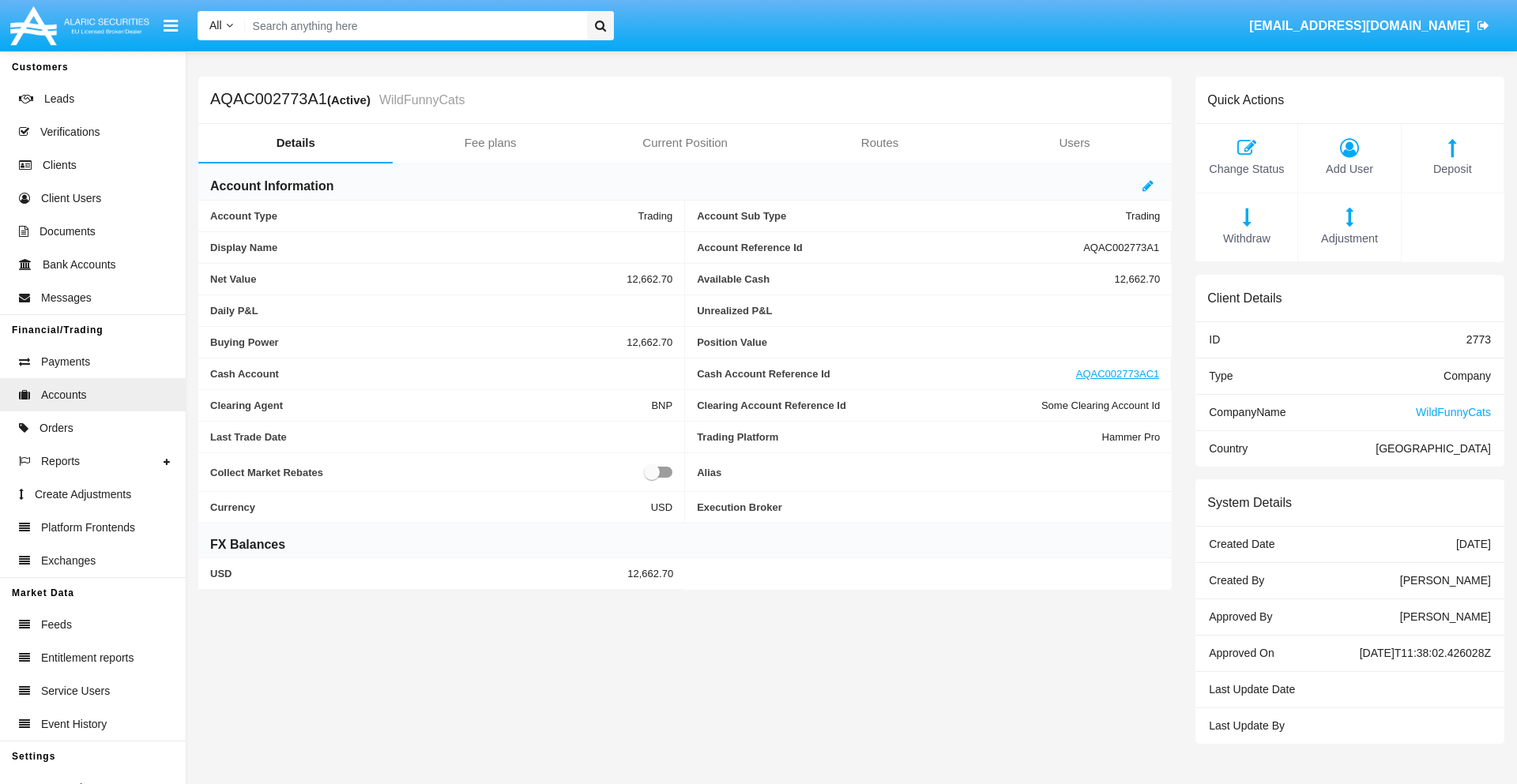
click at [1246, 239] on span "Withdraw" at bounding box center [1246, 239] width 86 height 18
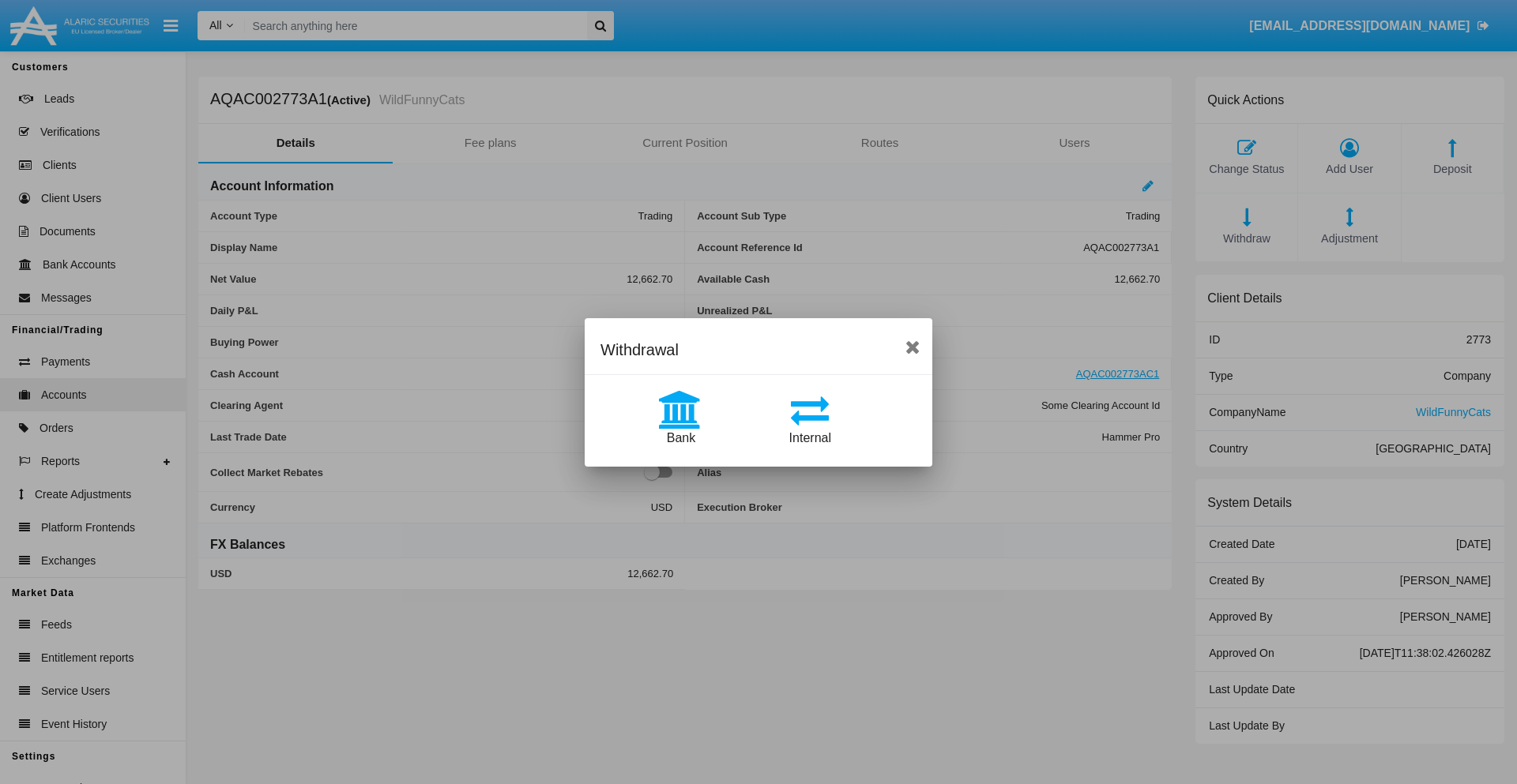
click at [810, 437] on span "Internal" at bounding box center [810, 438] width 42 height 13
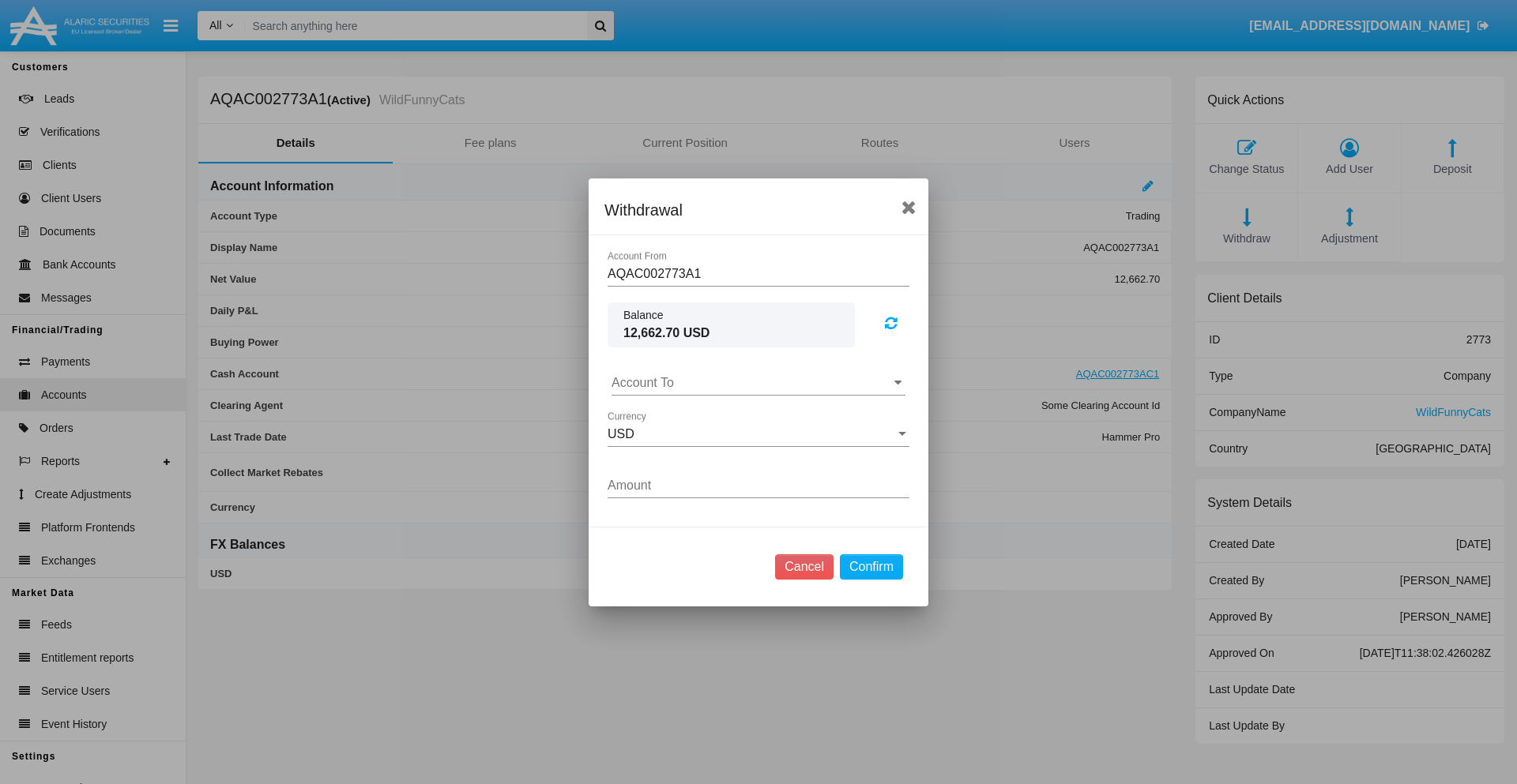
click at [758, 382] on input "Account To" at bounding box center [758, 383] width 294 height 14
click at [679, 451] on span "AQAC002773AC1" at bounding box center [679, 452] width 103 height 13
type input "AQAC002773AC1"
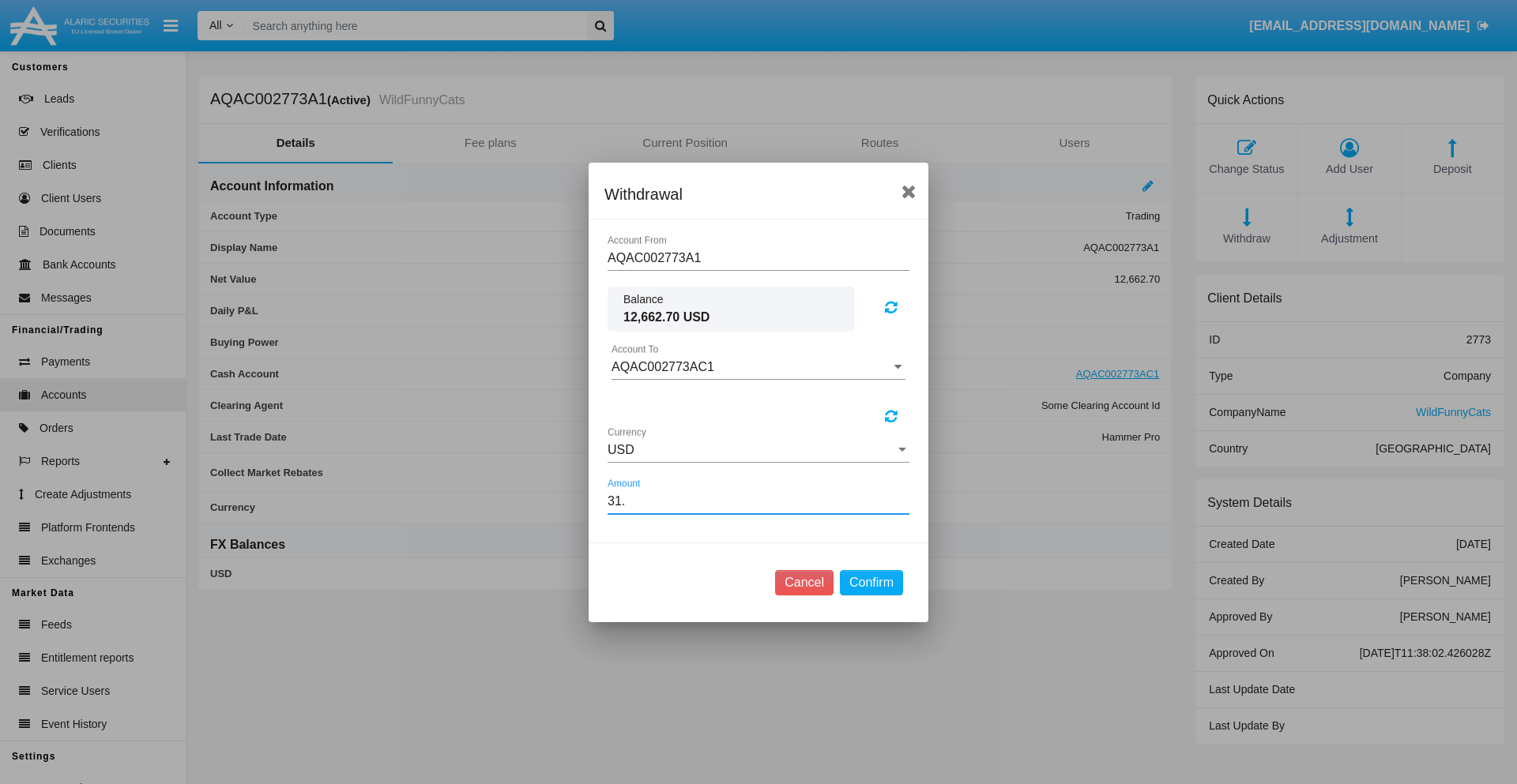
type input "31.9"
click at [870, 582] on button "Confirm" at bounding box center [870, 583] width 63 height 25
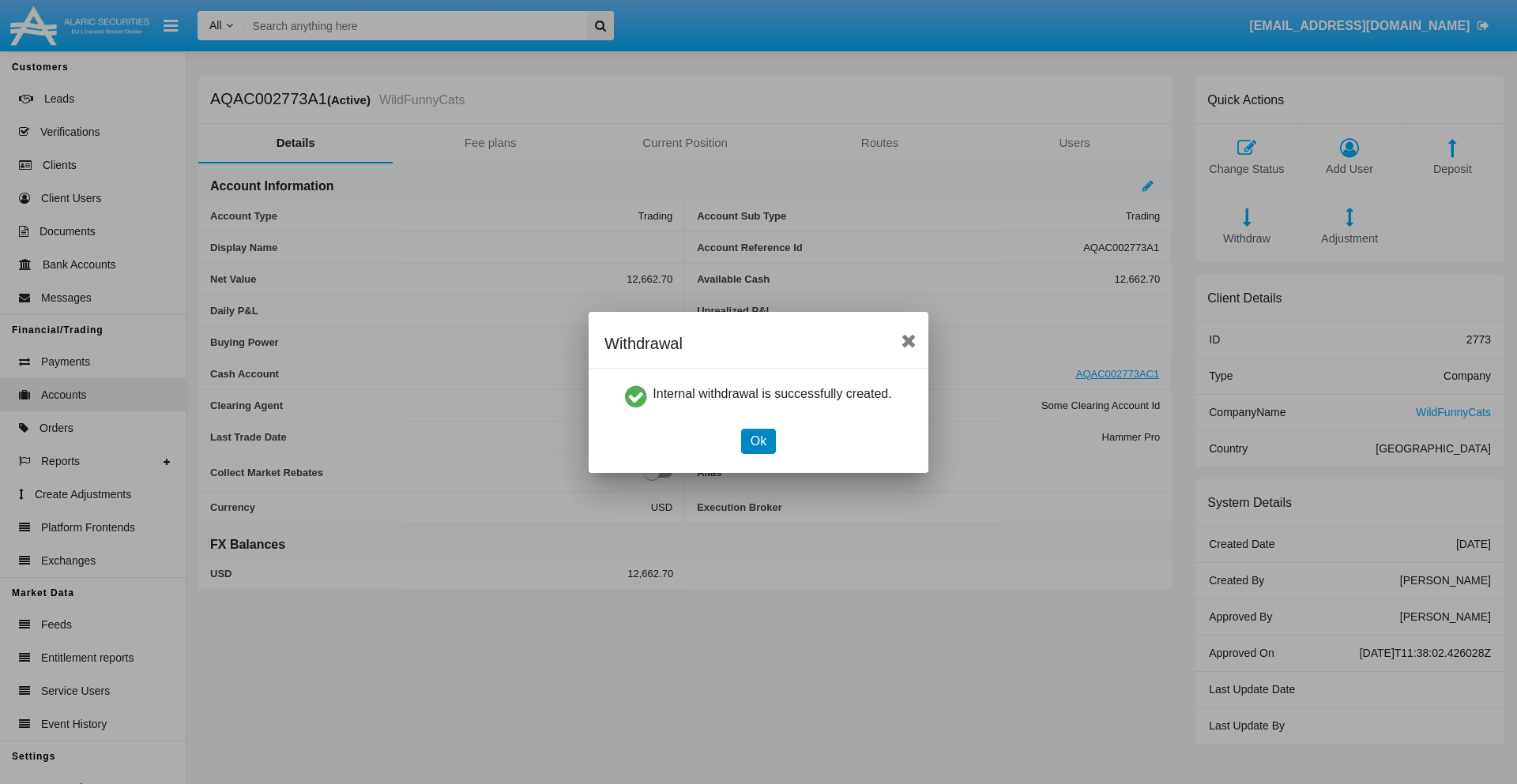
click at [757, 441] on button "Ok" at bounding box center [758, 441] width 34 height 25
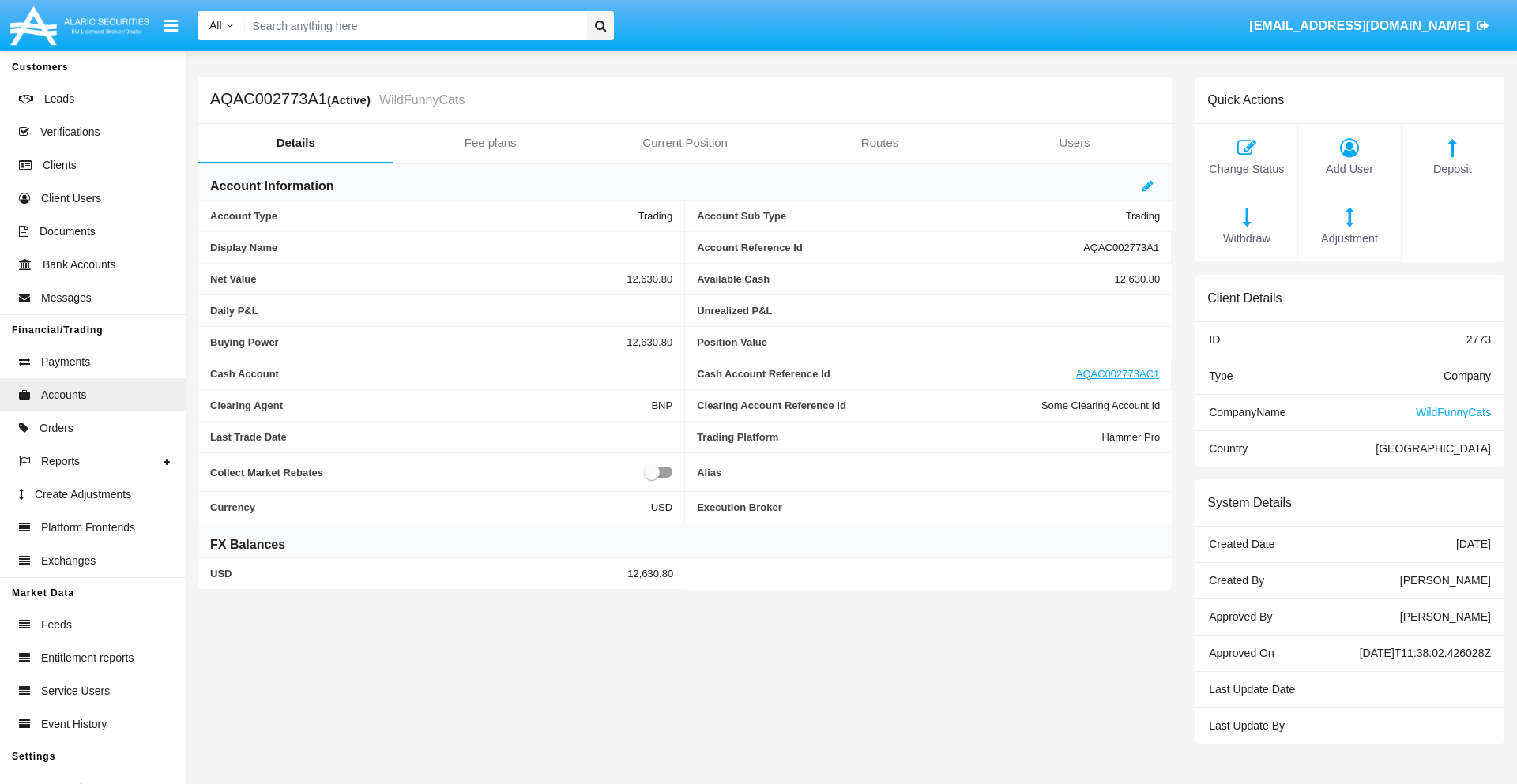
click at [1246, 239] on span "Withdraw" at bounding box center [1246, 239] width 86 height 18
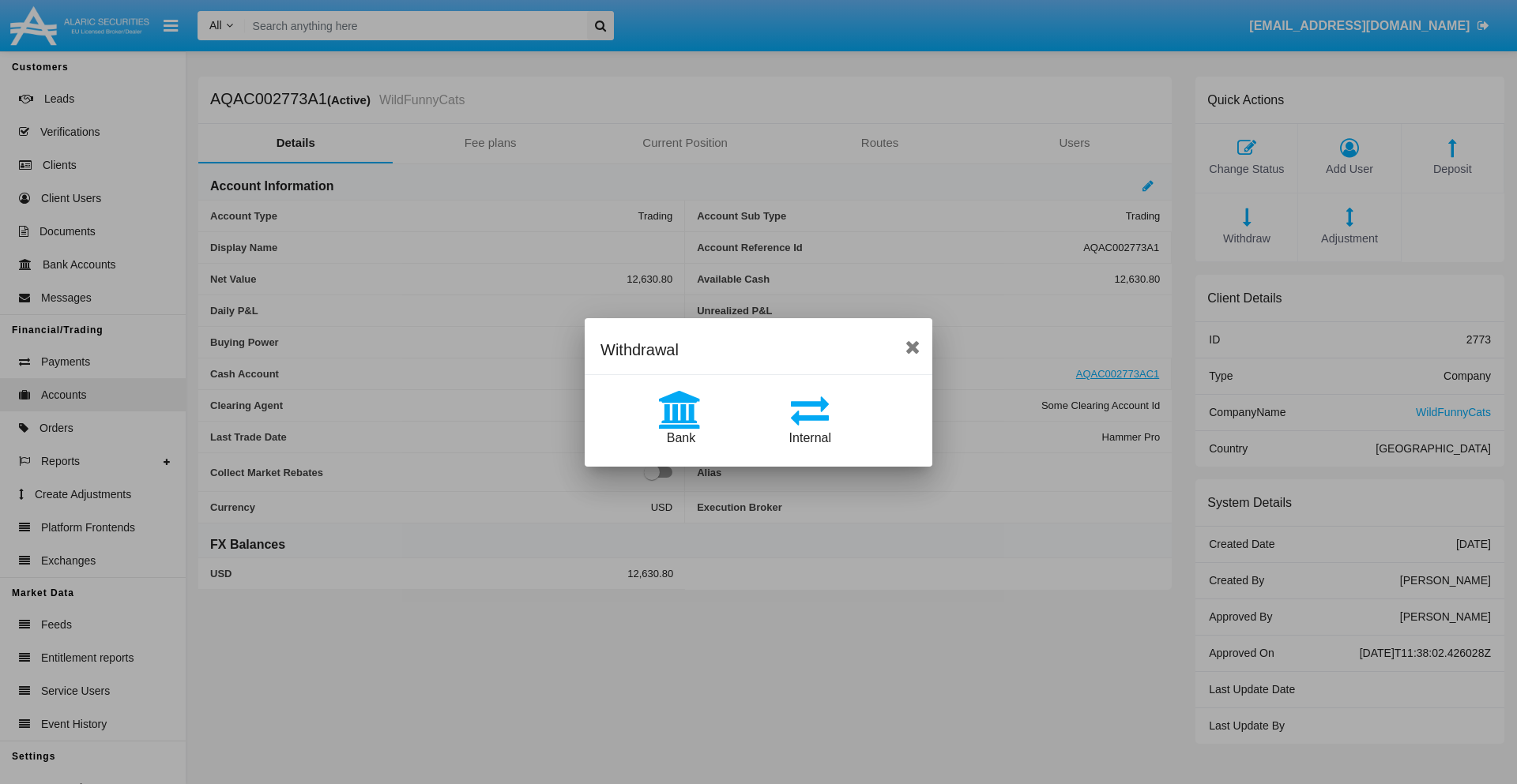
click at [680, 437] on span "Bank" at bounding box center [681, 438] width 28 height 13
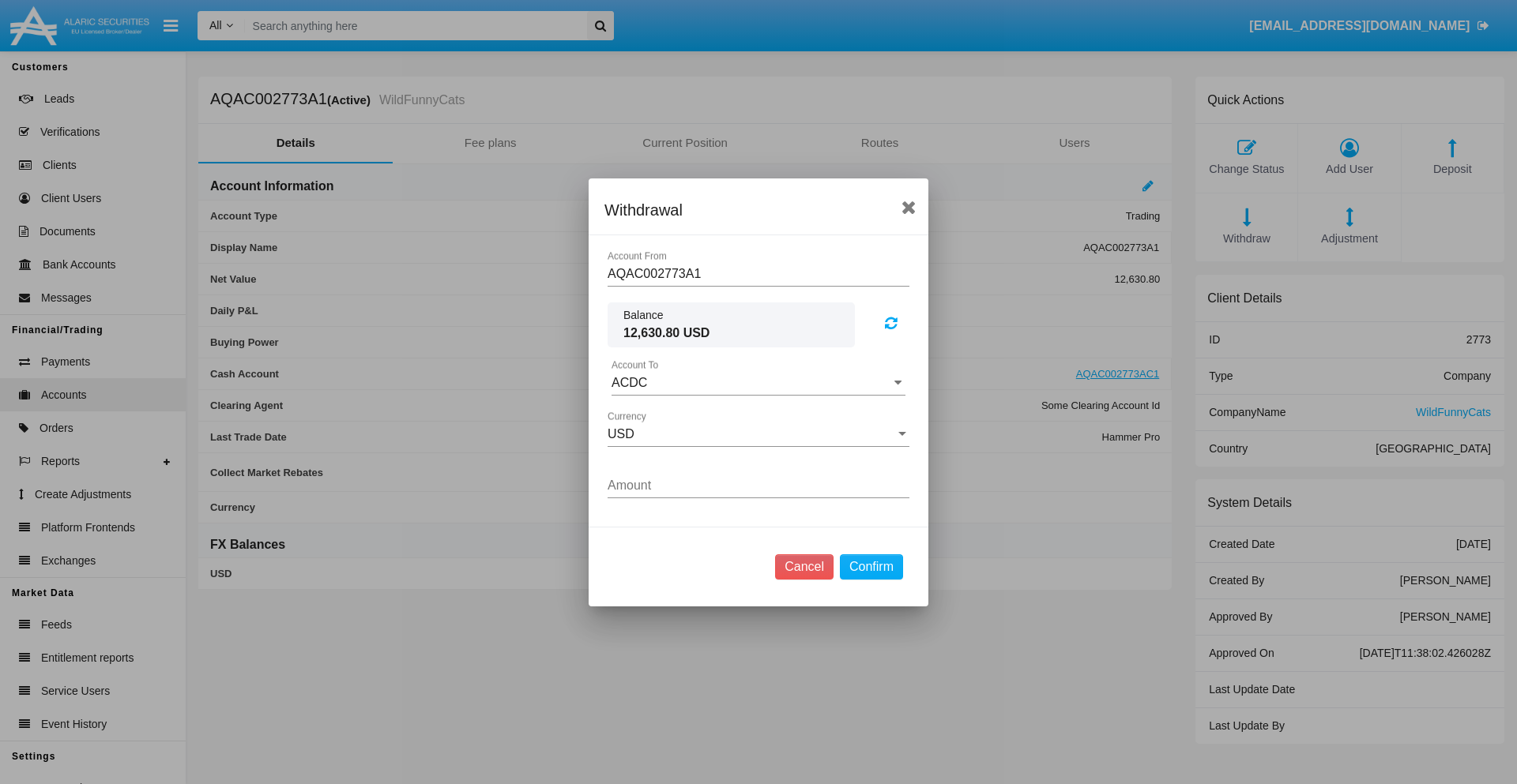
click at [758, 382] on input "ACDC" at bounding box center [758, 383] width 294 height 14
click at [645, 414] on span "ACDC" at bounding box center [646, 415] width 35 height 13
type input "ACDC"
type input "90.7"
click at [870, 566] on button "Confirm" at bounding box center [870, 567] width 63 height 25
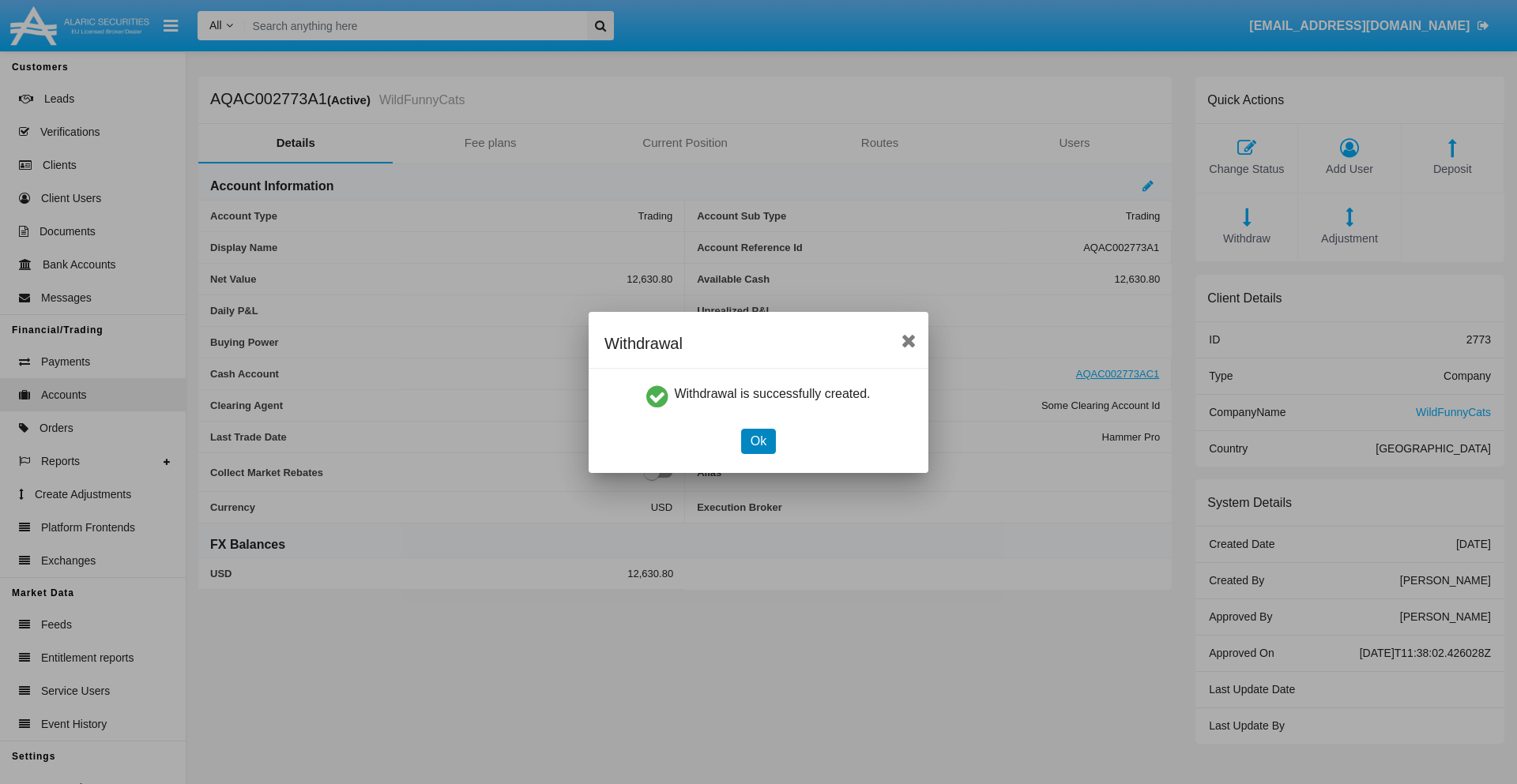
click at [757, 441] on button "Ok" at bounding box center [758, 441] width 34 height 25
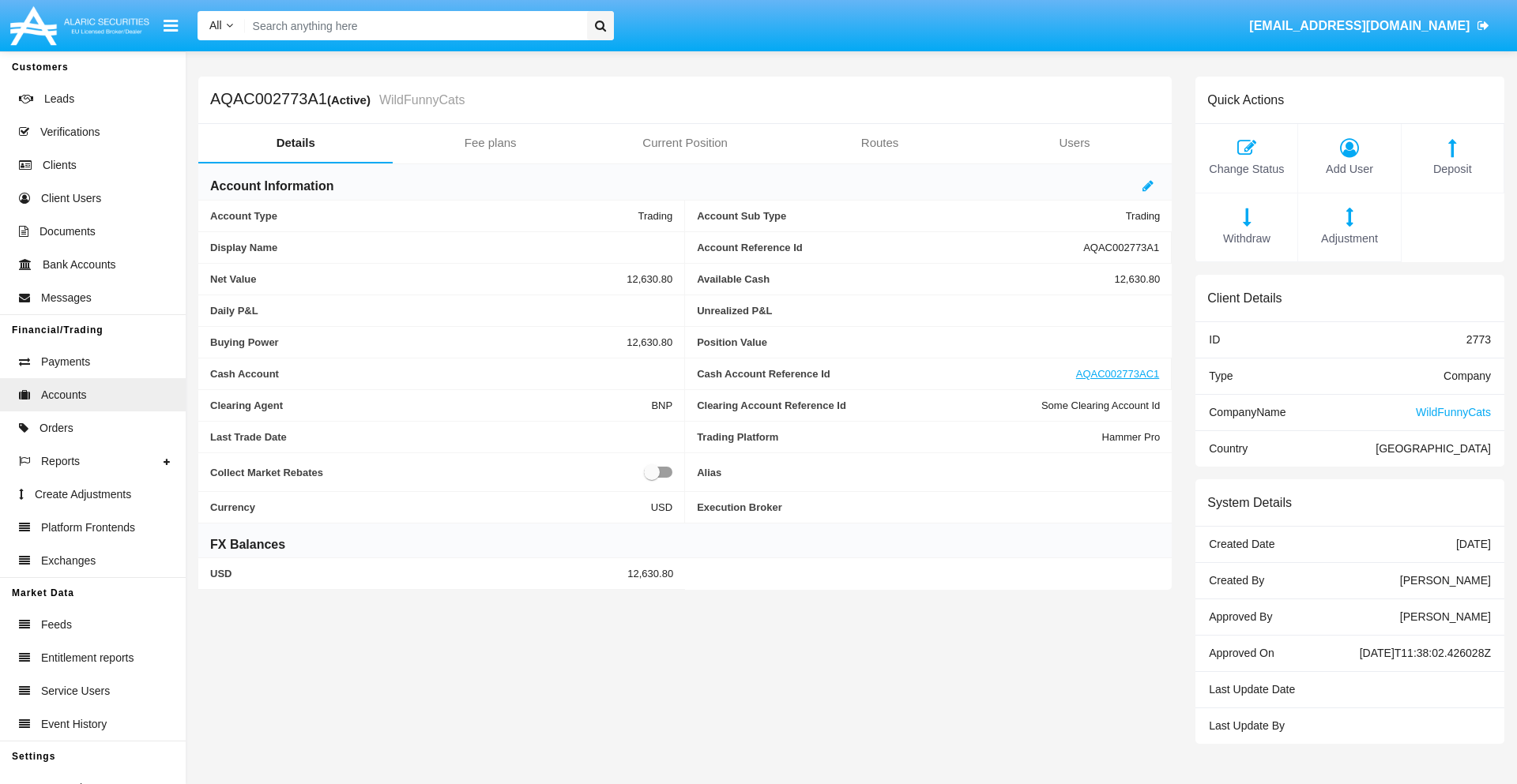
click at [1349, 239] on span "Adjustment" at bounding box center [1349, 239] width 86 height 18
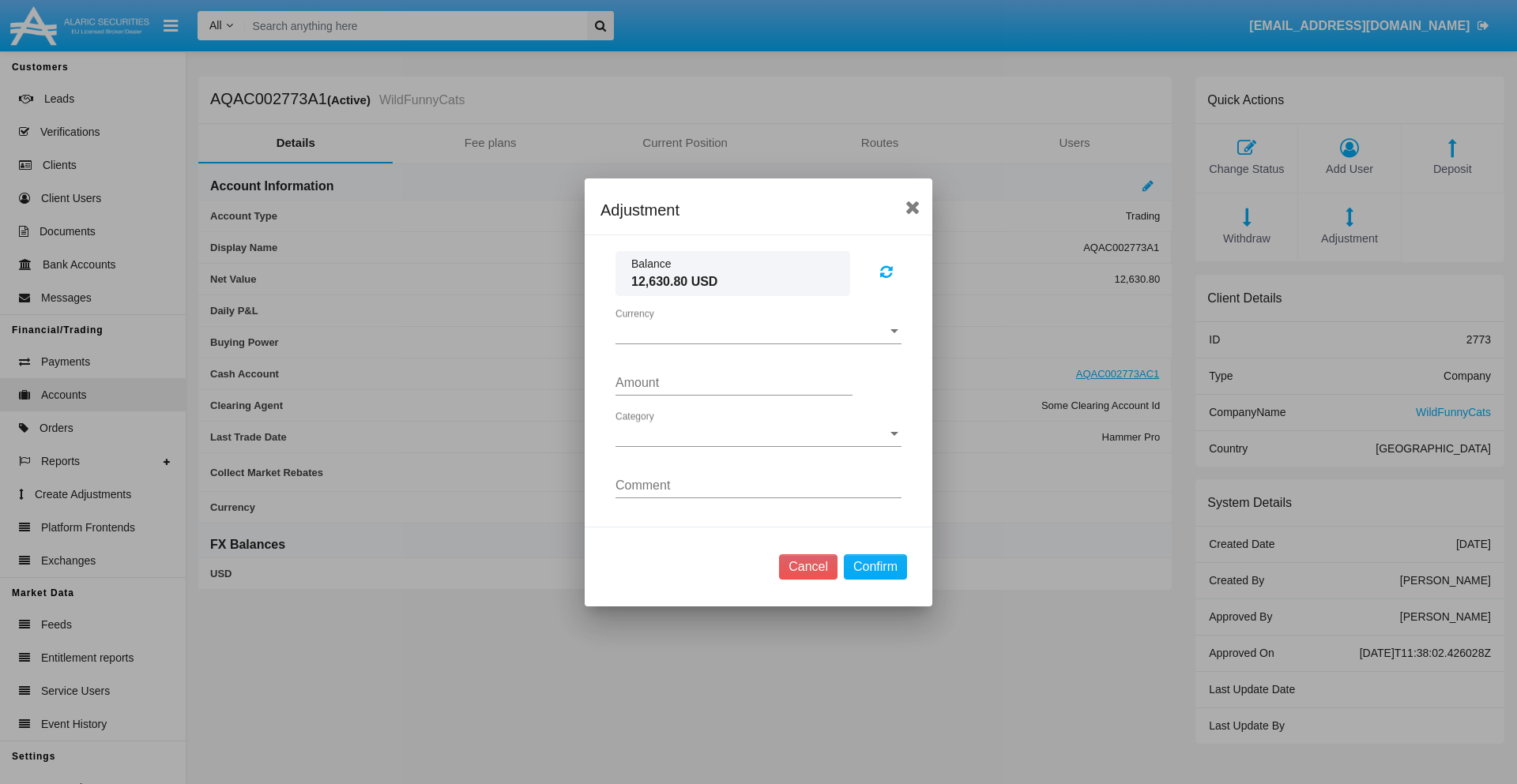
click at [758, 331] on span "Currency" at bounding box center [751, 332] width 271 height 14
click at [758, 343] on span "USD" at bounding box center [758, 343] width 286 height 38
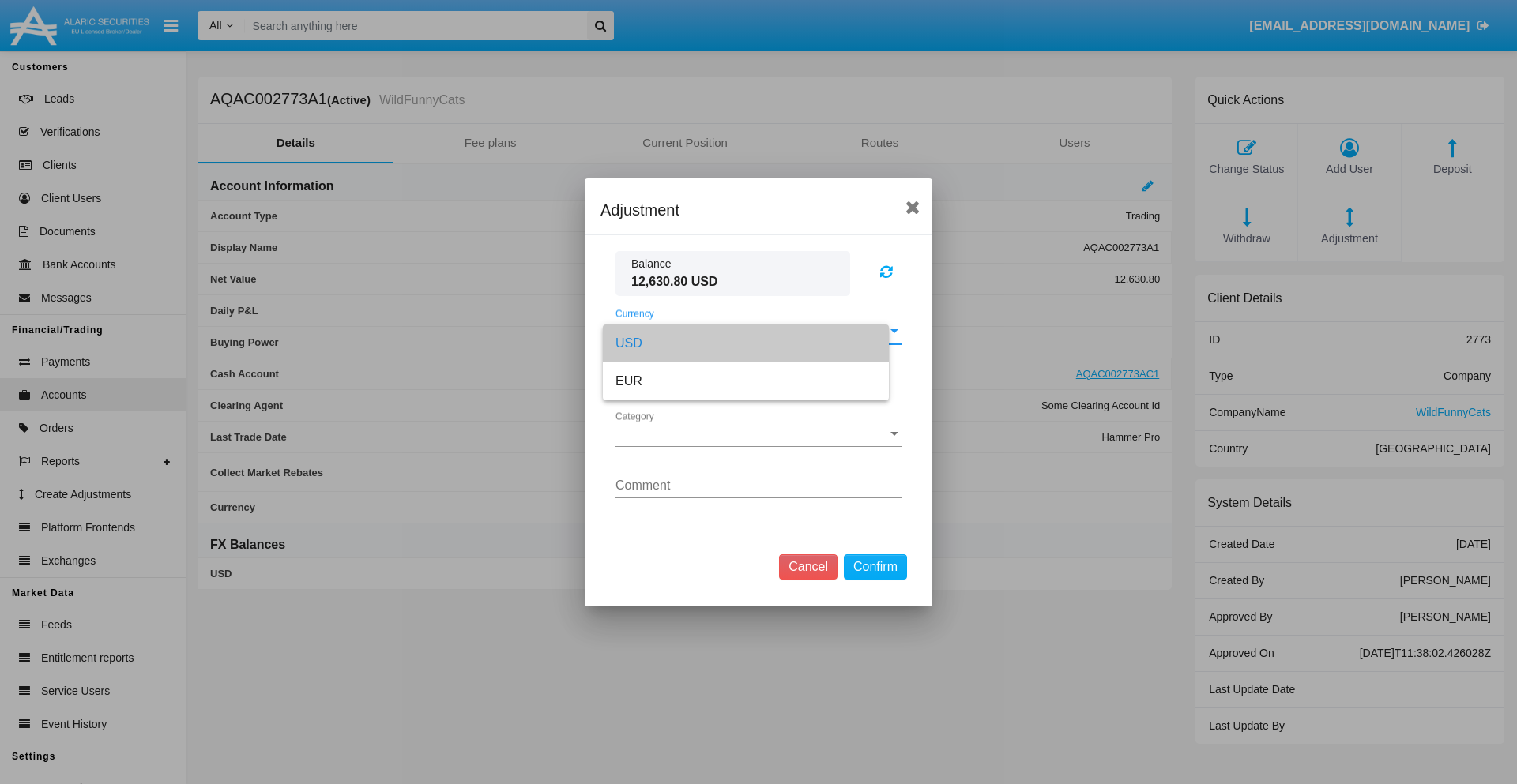
click at [758, 434] on span "Category" at bounding box center [751, 434] width 271 height 14
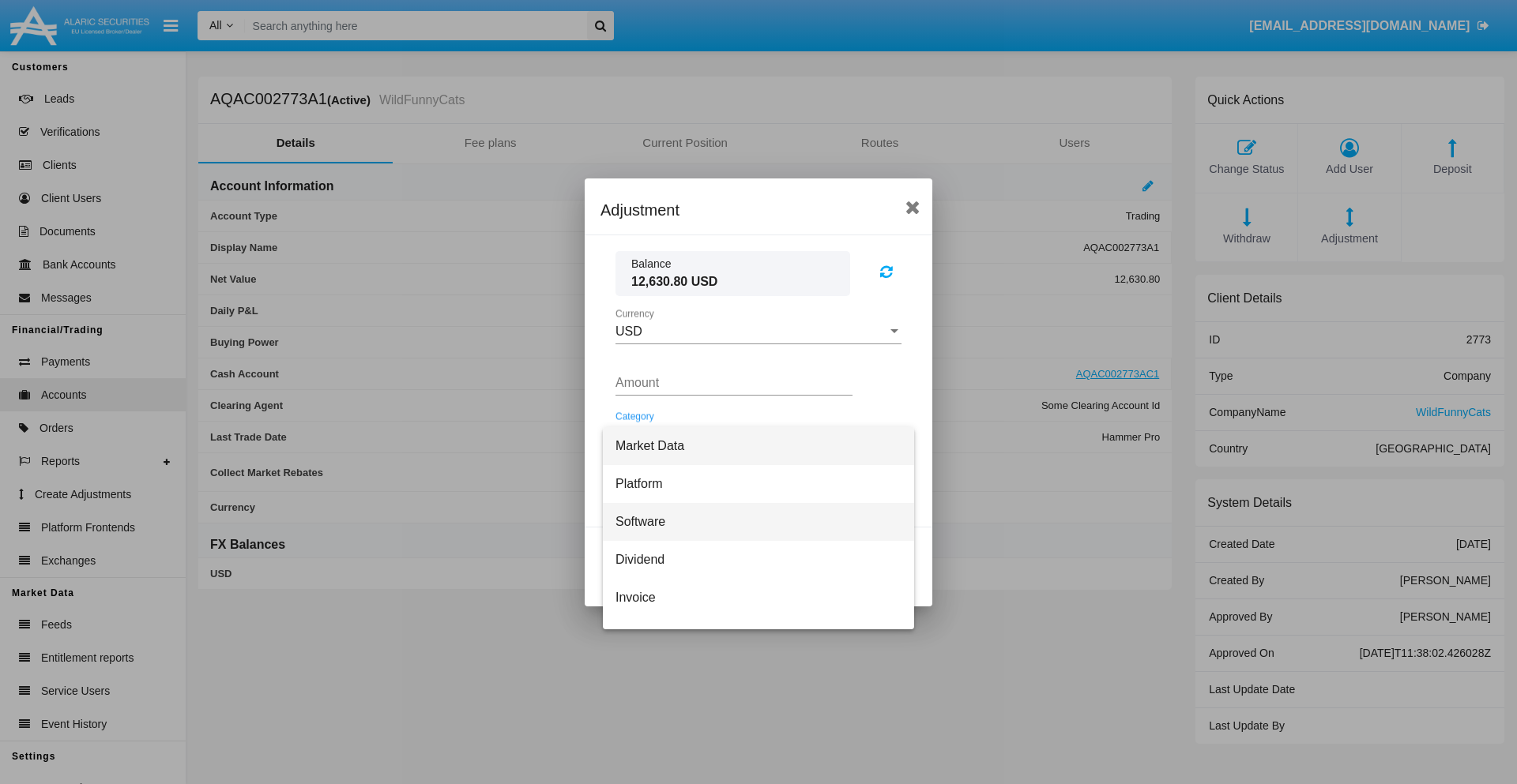
click at [752, 521] on span "Software" at bounding box center [758, 522] width 286 height 38
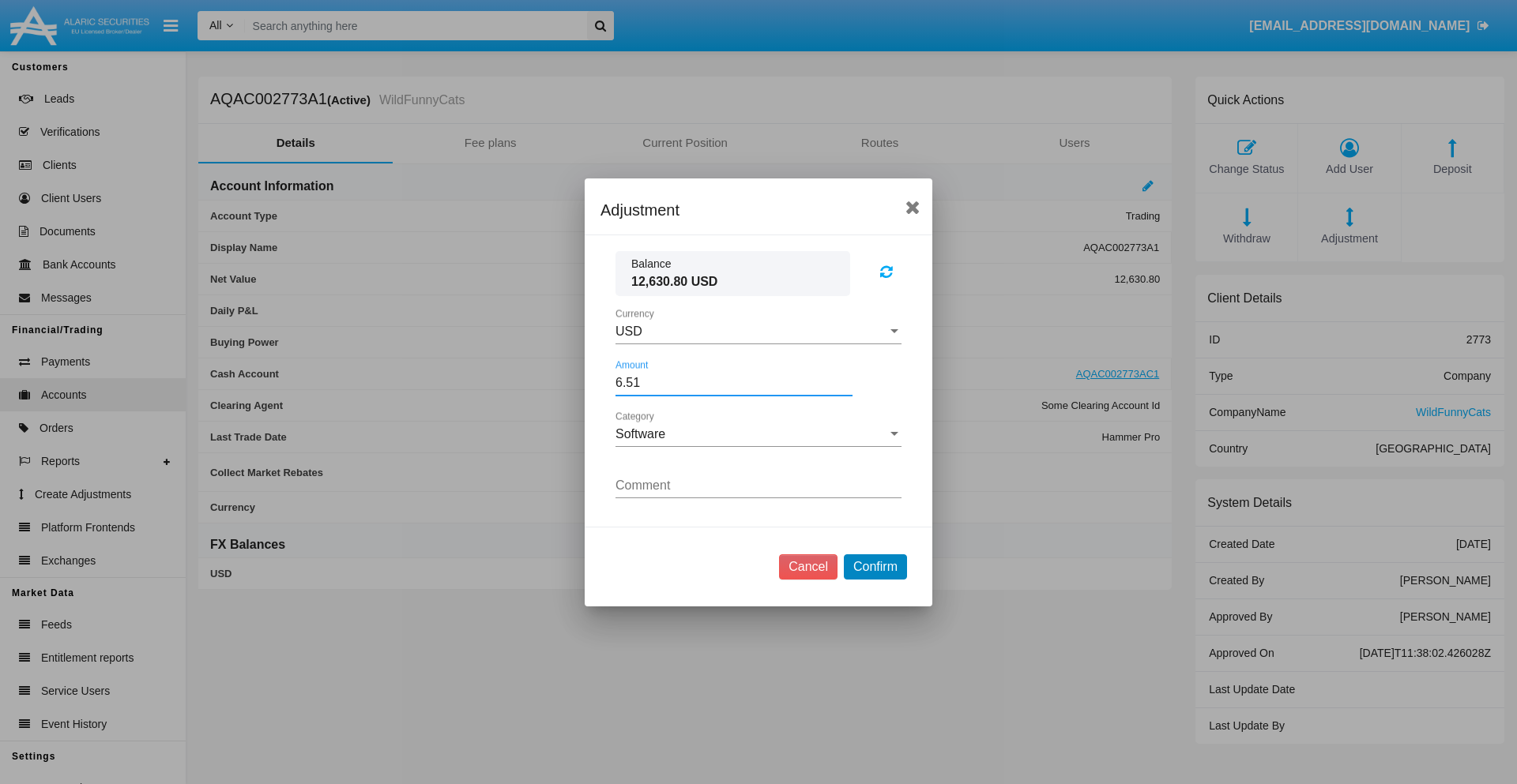
click at [875, 566] on button "Confirm" at bounding box center [875, 567] width 63 height 25
type input "6.5100"
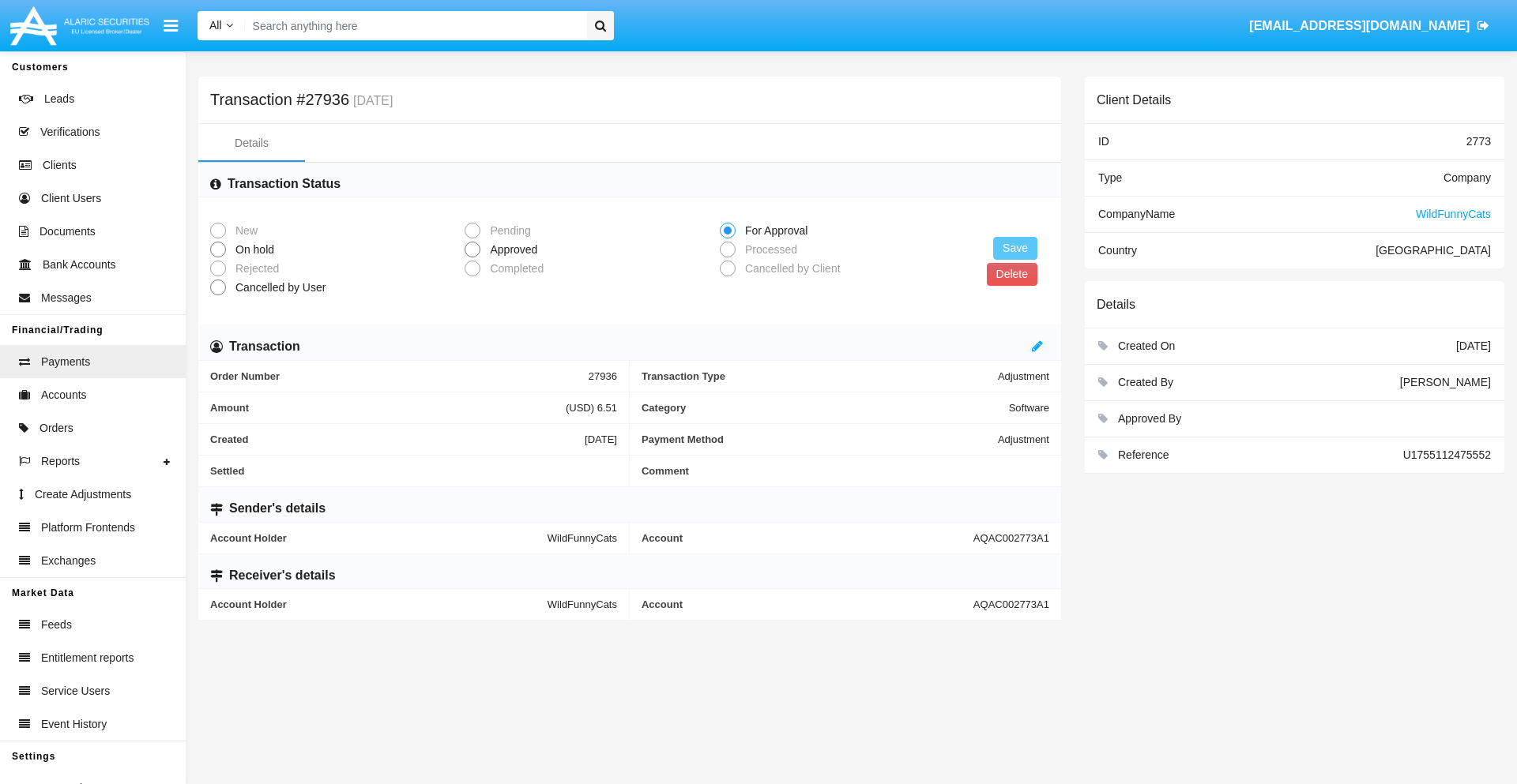
click at [510, 250] on span "Approved" at bounding box center [510, 250] width 61 height 17
click at [472, 257] on input "Approved" at bounding box center [472, 257] width 1 height 1
radio input "true"
click at [1015, 248] on button "Save" at bounding box center [1014, 248] width 44 height 23
click at [1011, 274] on button "Delete" at bounding box center [1012, 274] width 50 height 23
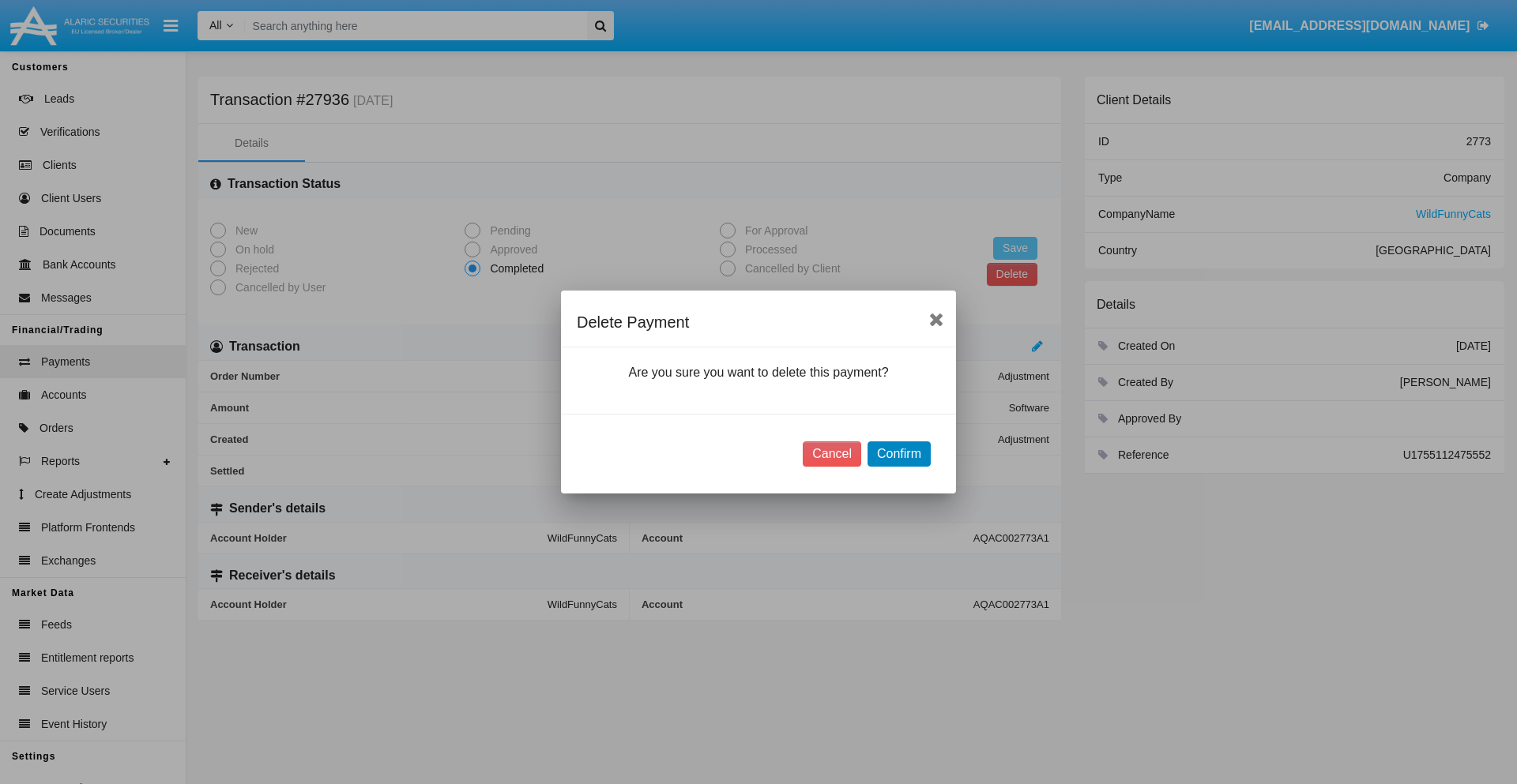
click at [898, 454] on button "Confirm" at bounding box center [898, 454] width 63 height 25
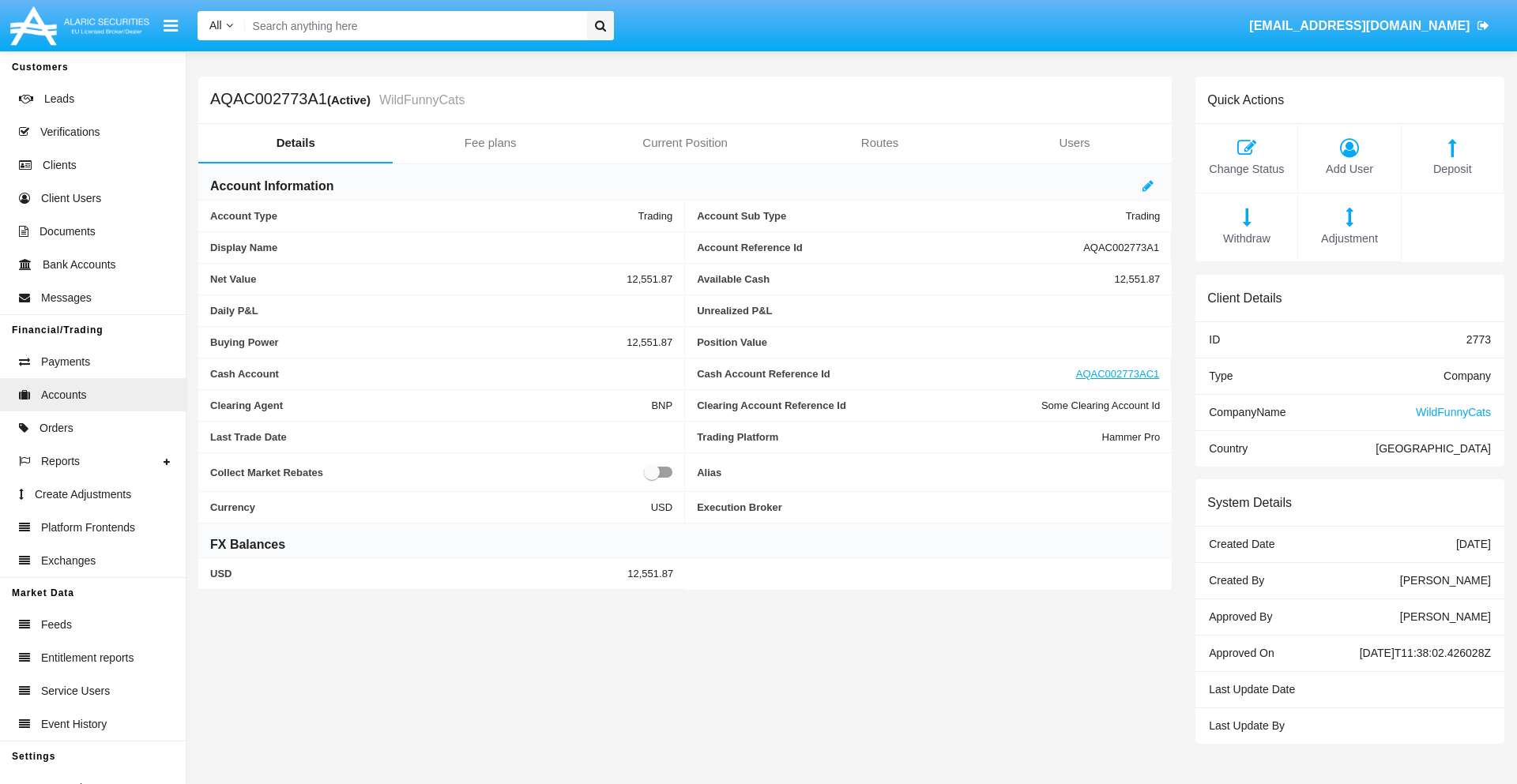
click at [1452, 169] on span "Deposit" at bounding box center [1452, 169] width 86 height 18
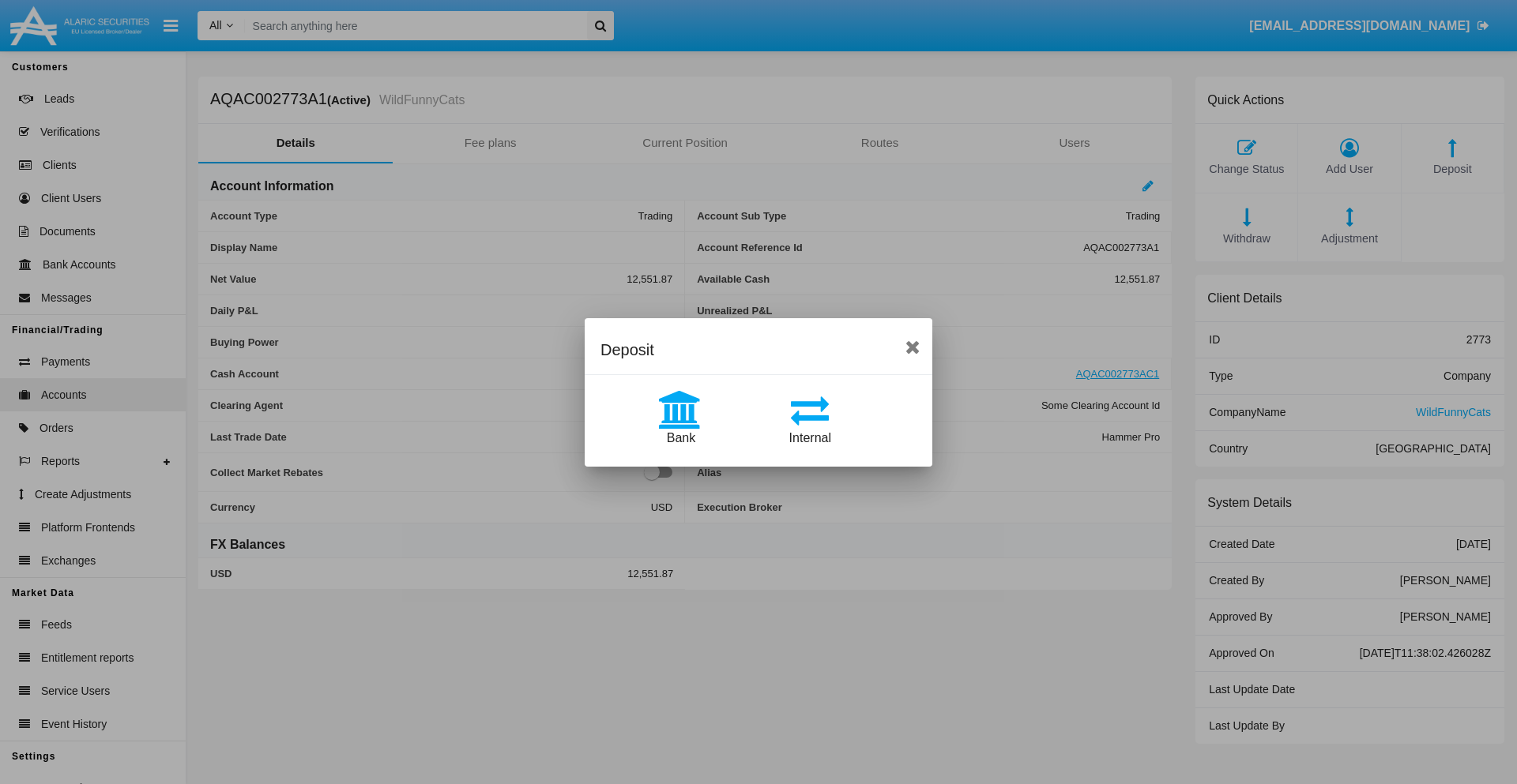
click at [680, 437] on span "Bank" at bounding box center [681, 438] width 28 height 13
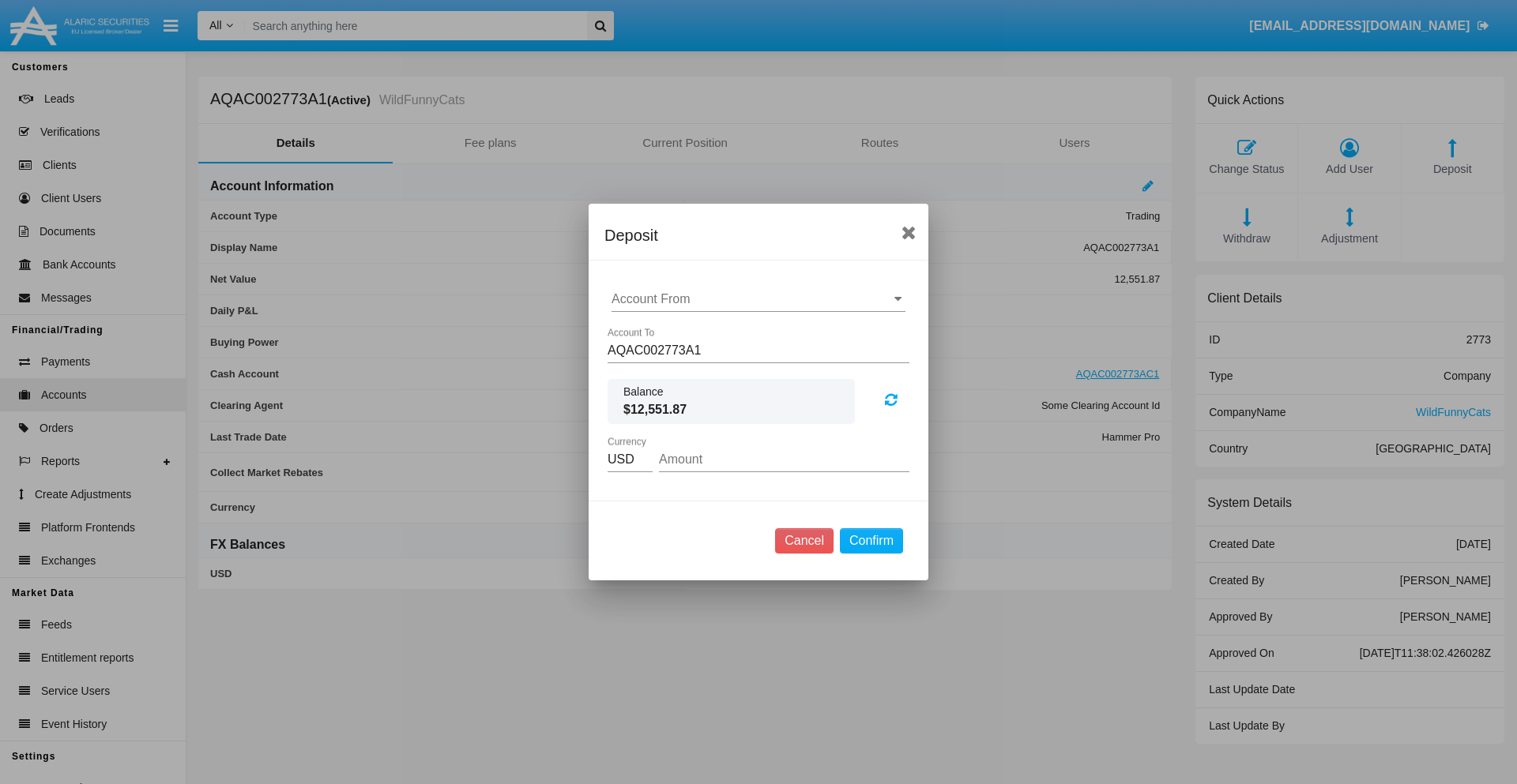
click at [758, 299] on input "Account From" at bounding box center [758, 299] width 294 height 14
click at [645, 330] on span "ACDC" at bounding box center [646, 331] width 35 height 13
type input "ACDC"
type input "13.12"
click at [870, 541] on button "Confirm" at bounding box center [870, 541] width 63 height 25
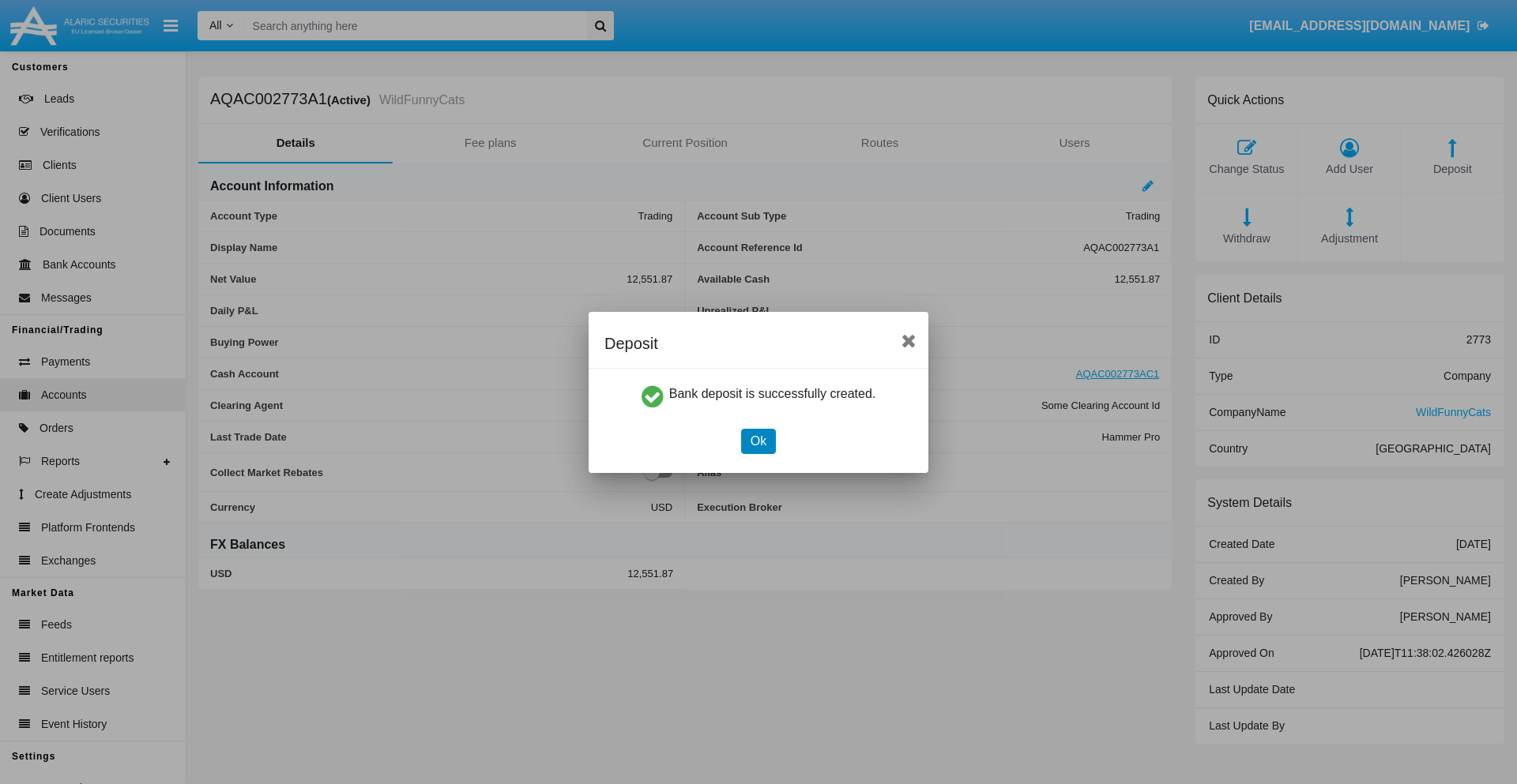
click at [757, 441] on button "Ok" at bounding box center [758, 441] width 34 height 25
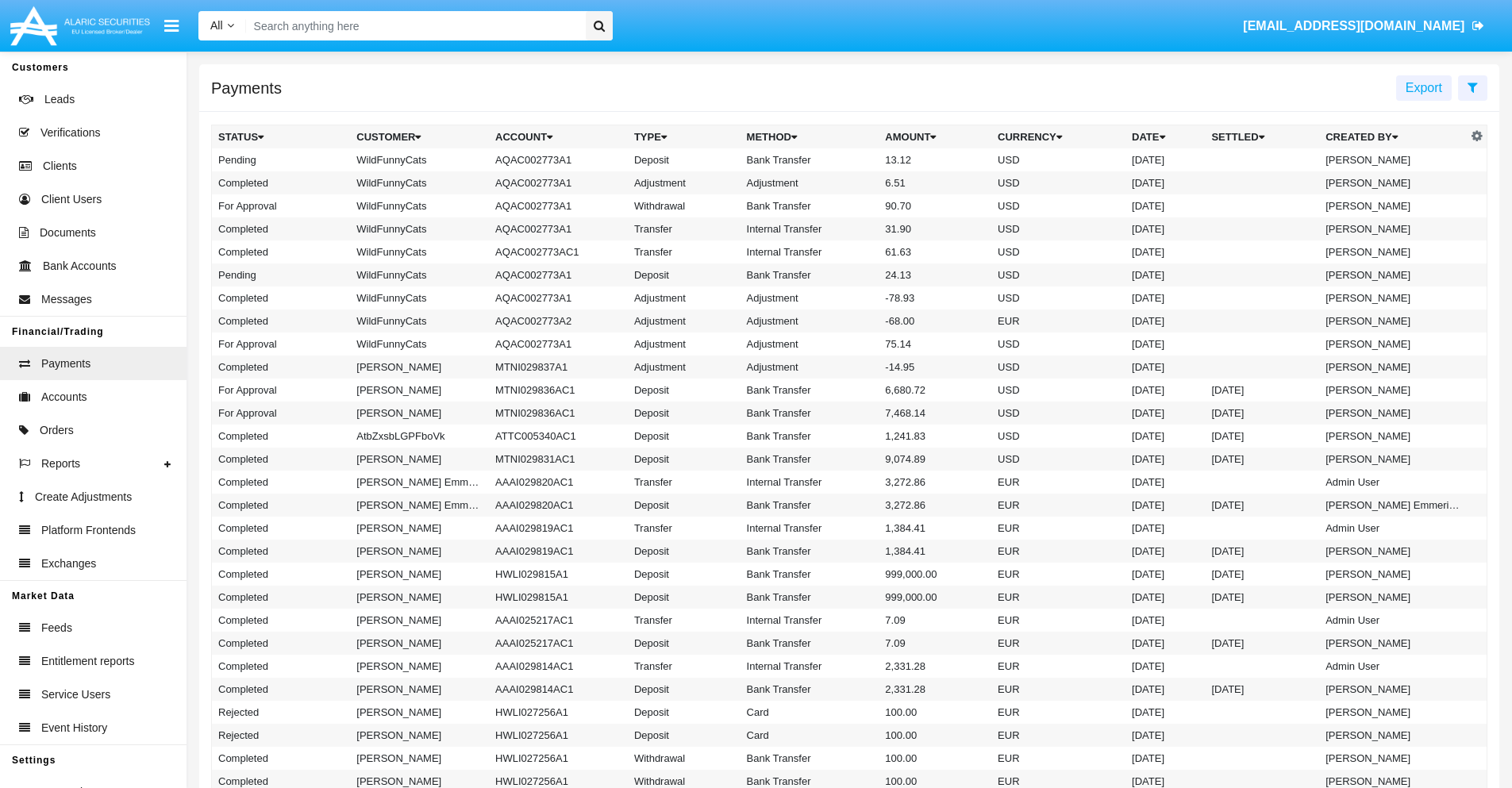
click at [849, 160] on td "Bank Transfer" at bounding box center [810, 159] width 139 height 23
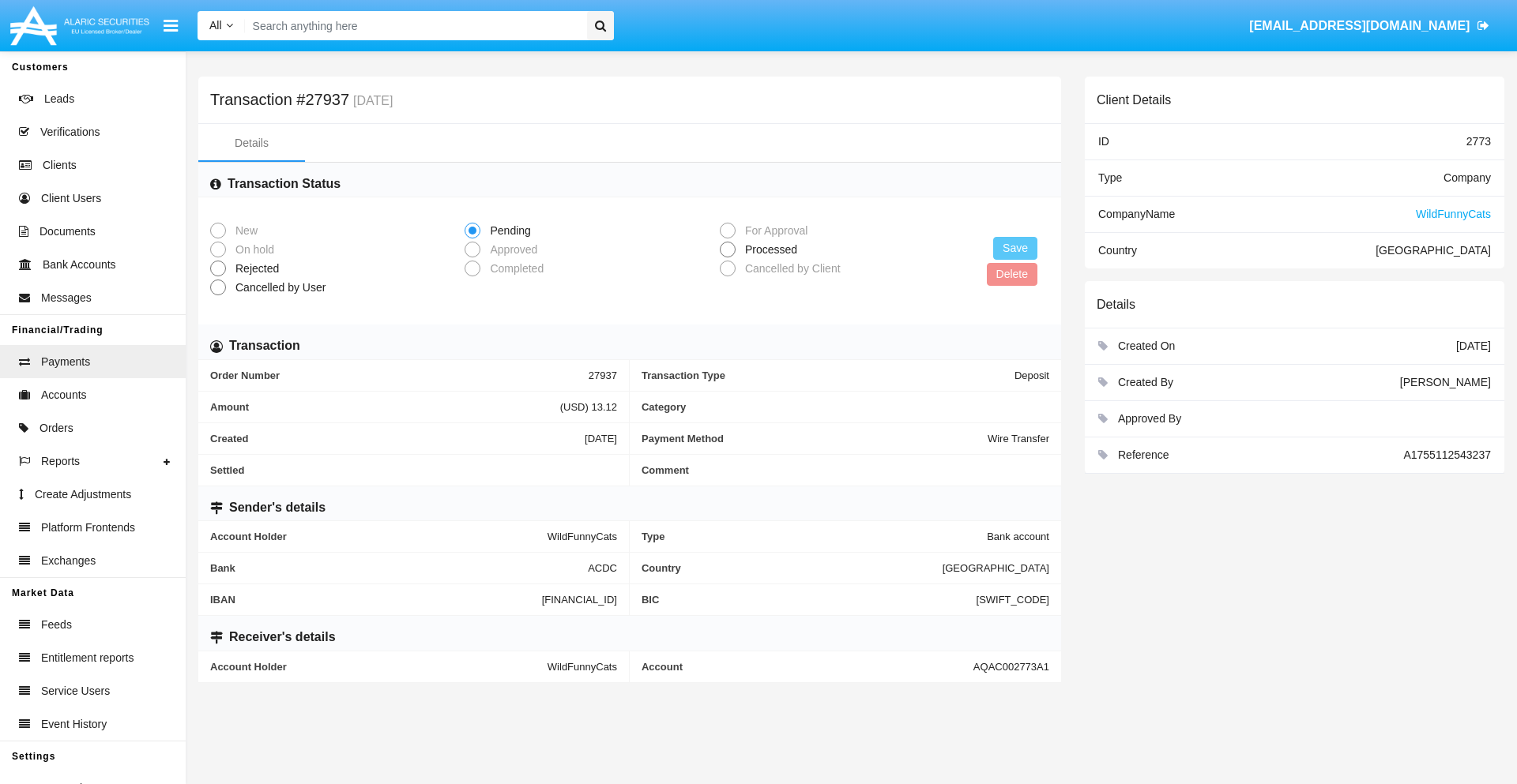
click at [768, 250] on span "Processed" at bounding box center [768, 250] width 65 height 17
click at [728, 257] on input "Processed" at bounding box center [727, 257] width 1 height 1
radio input "true"
click at [1015, 248] on button "Save" at bounding box center [1014, 248] width 44 height 23
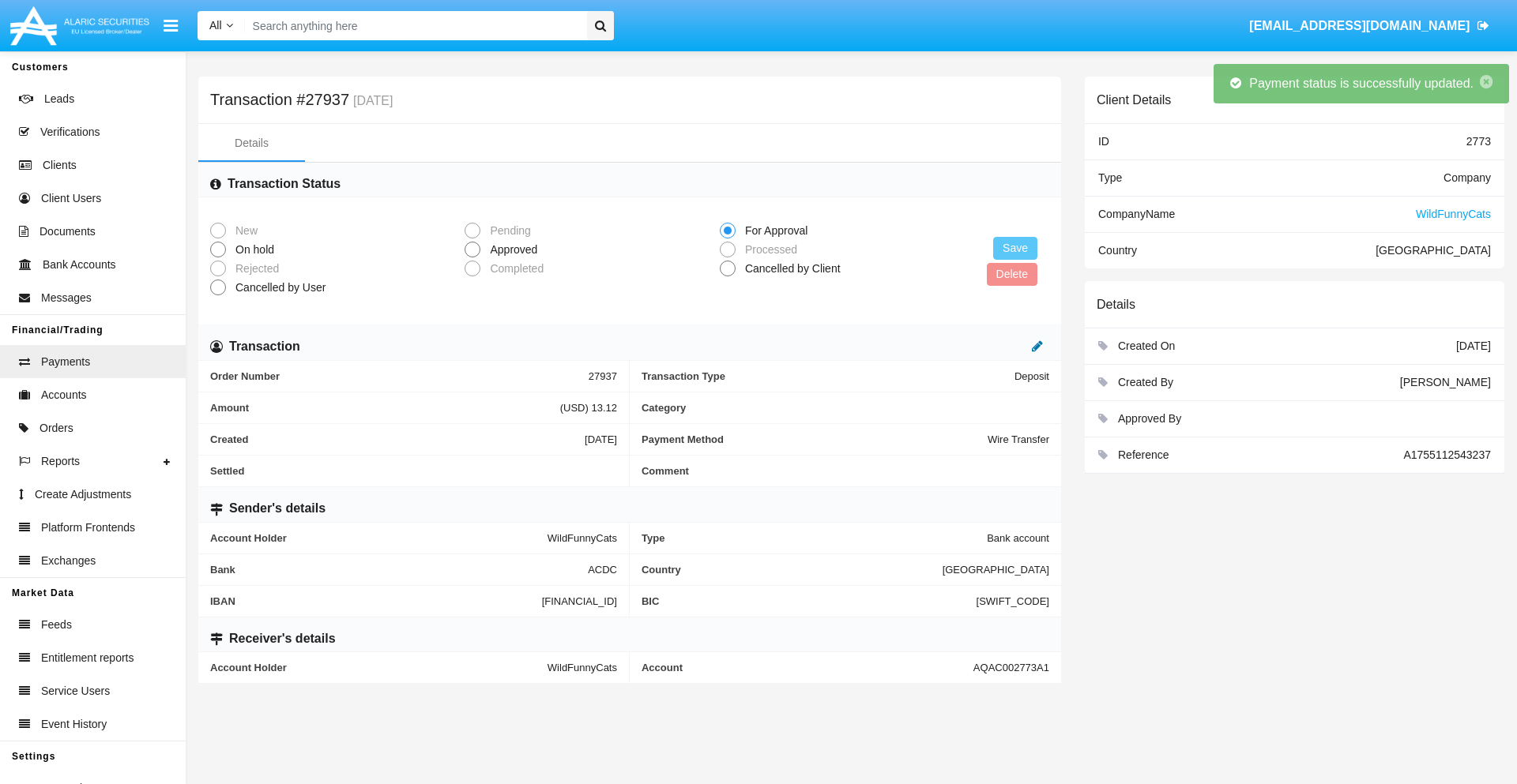
click at [1037, 346] on icon at bounding box center [1037, 345] width 11 height 13
type input "72.5"
click at [1020, 346] on icon at bounding box center [1020, 345] width 11 height 13
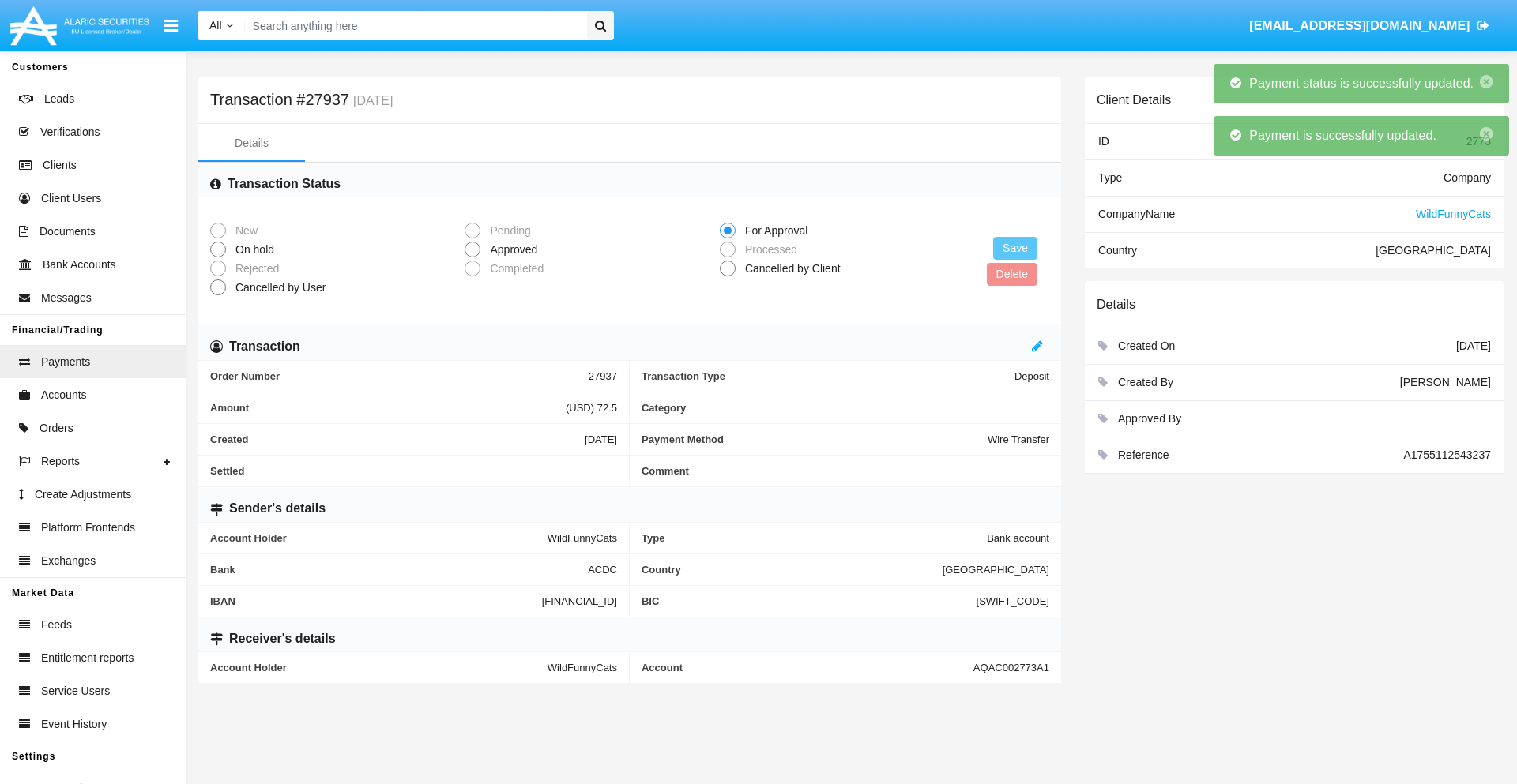
click at [510, 250] on span "Approved" at bounding box center [510, 250] width 61 height 17
click at [472, 257] on input "Approved" at bounding box center [472, 257] width 1 height 1
radio input "true"
click at [1015, 248] on button "Save" at bounding box center [1014, 248] width 44 height 23
